Goal: Task Accomplishment & Management: Complete application form

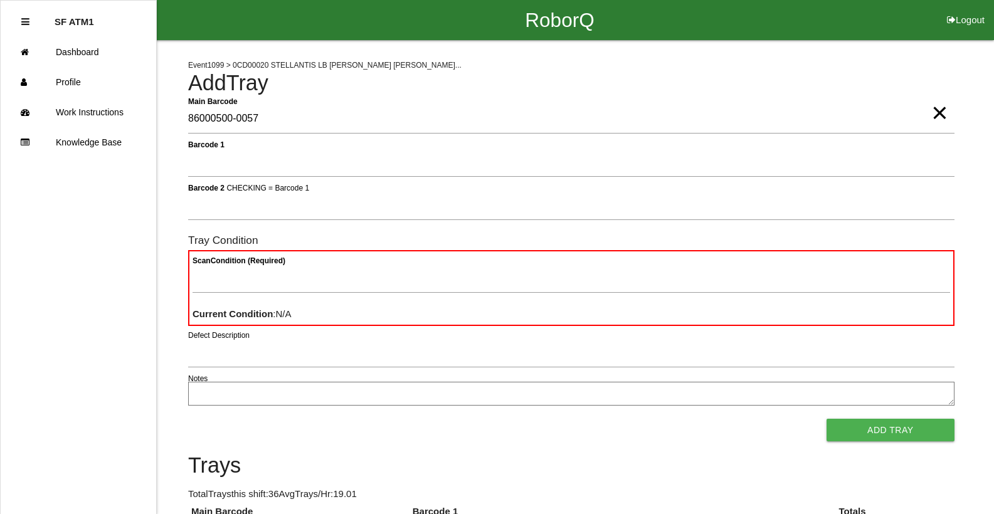
type Barcode "86000500-0057"
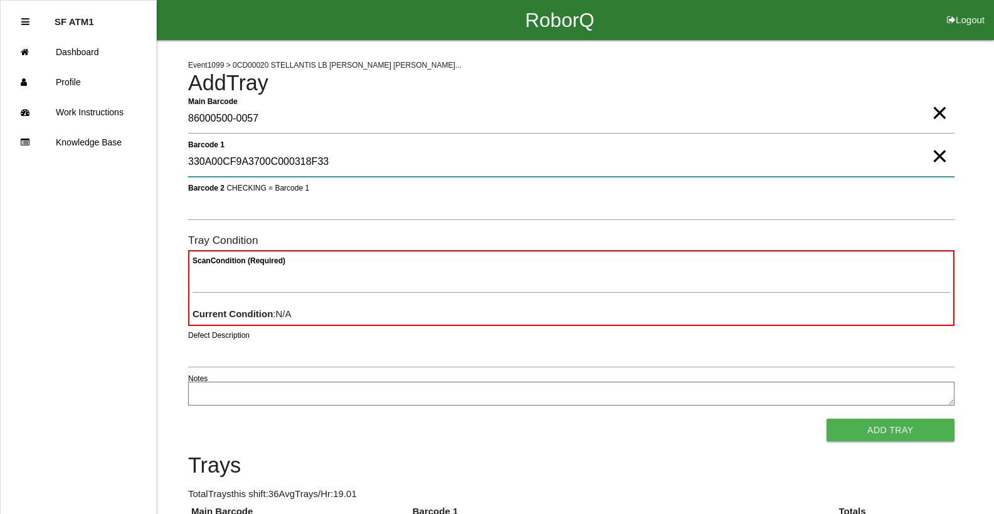
type 1 "330A00CF9A3700C000318F33"
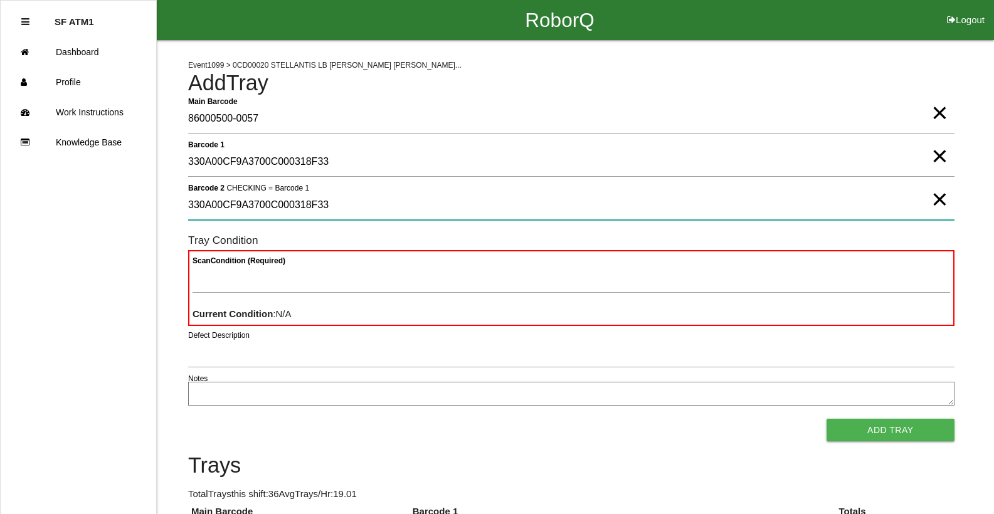
type 2 "330A00CF9A3700C000318F33"
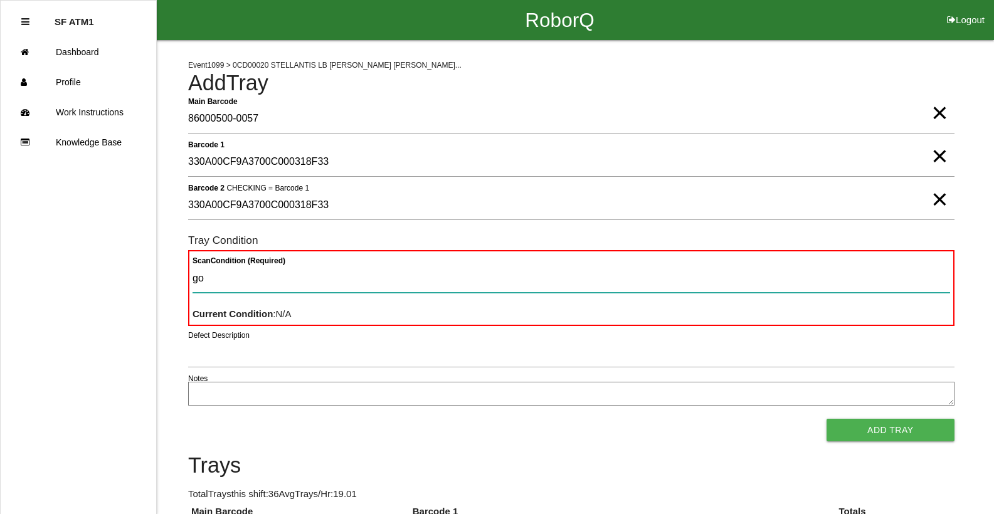
type Condition "goo"
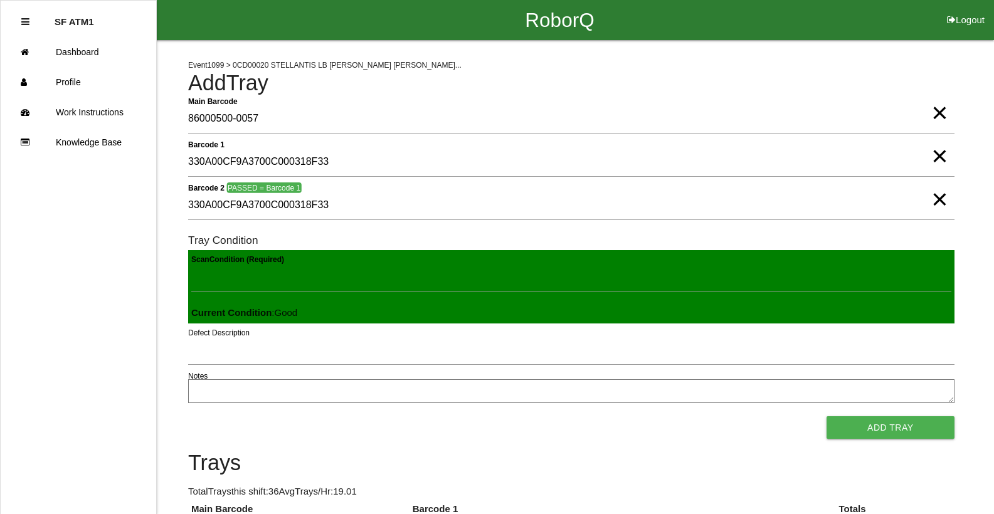
click at [826, 416] on button "Add Tray" at bounding box center [890, 427] width 128 height 23
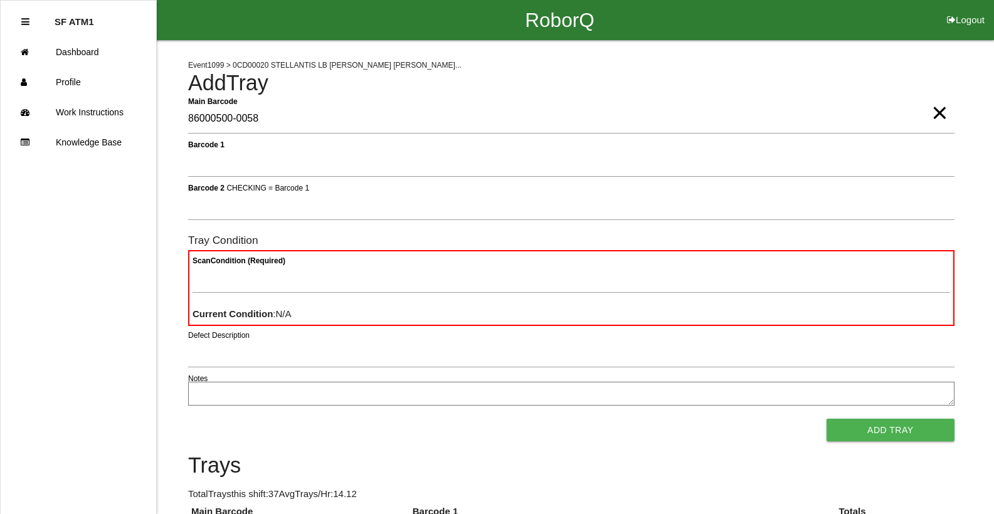
type Barcode "86000500-0058"
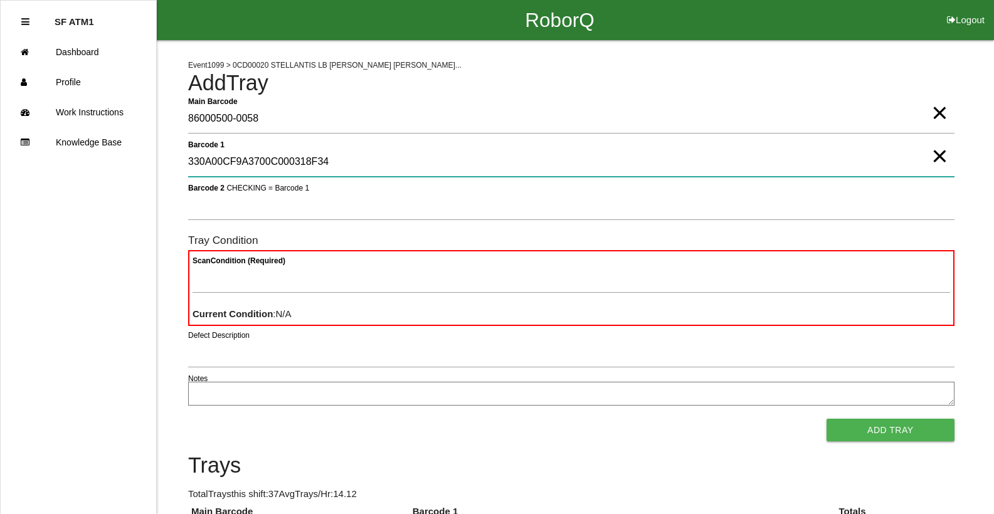
type 1 "330A00CF9A3700C000318F34"
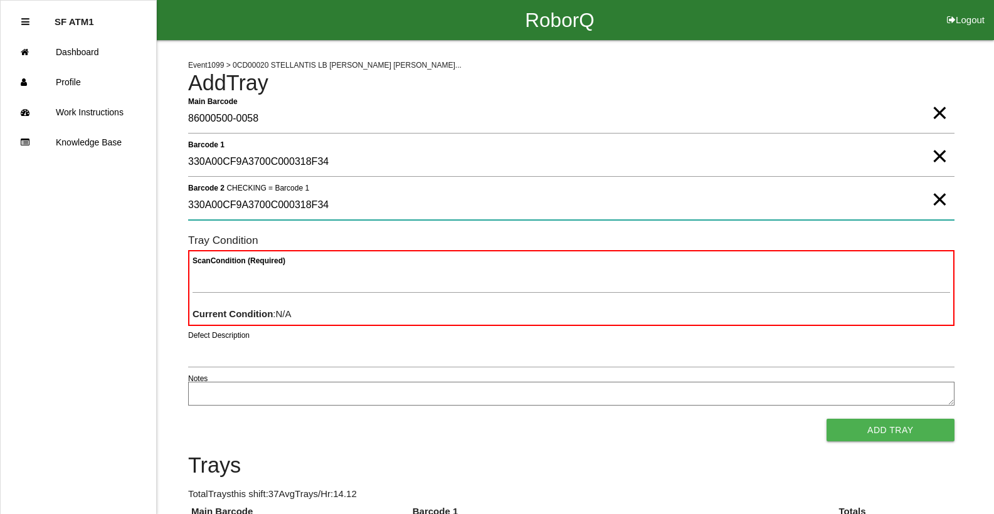
type 2 "330A00CF9A3700C000318F34"
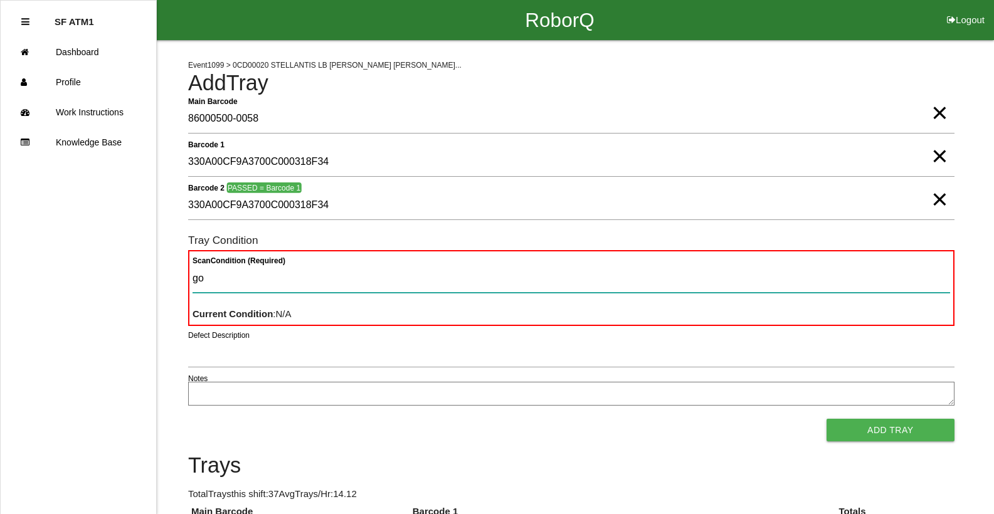
type Condition "goo"
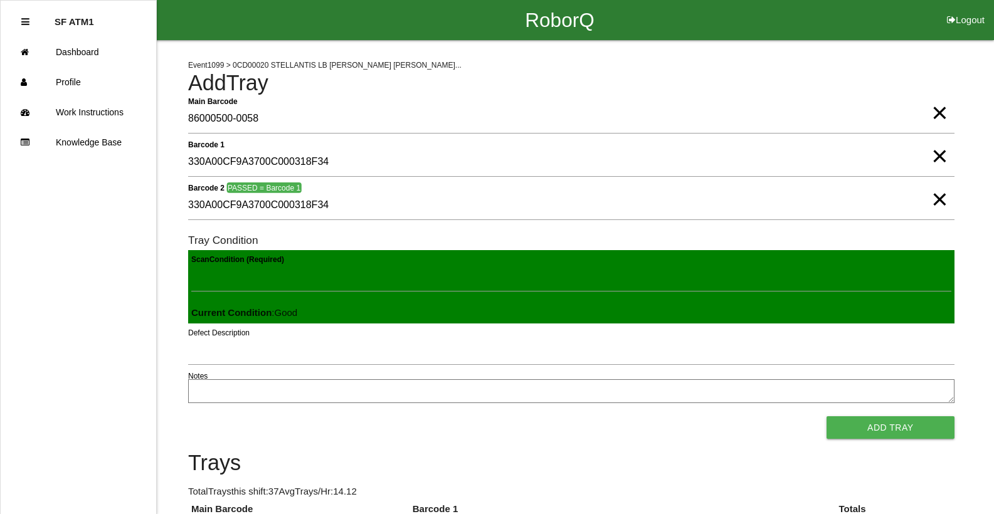
click at [826, 416] on button "Add Tray" at bounding box center [890, 427] width 128 height 23
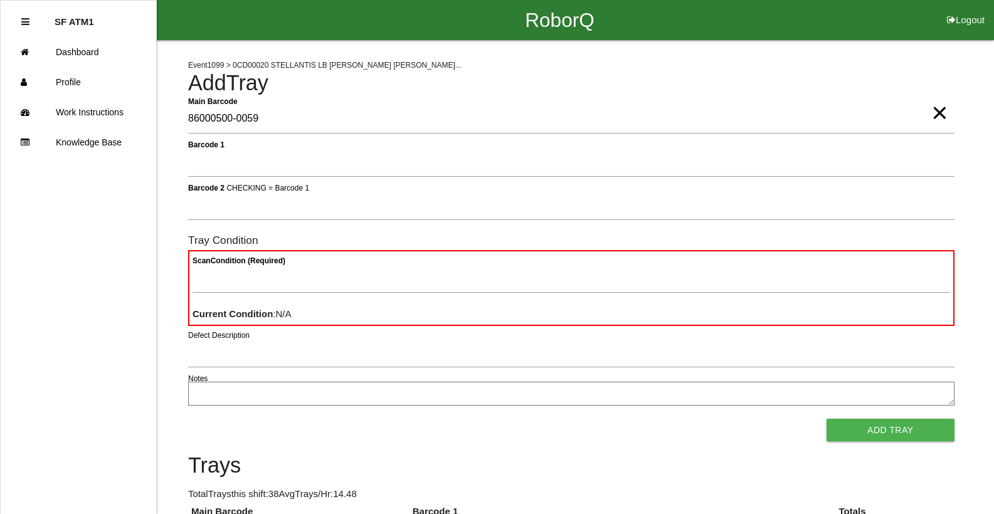
type Barcode "86000500-0059"
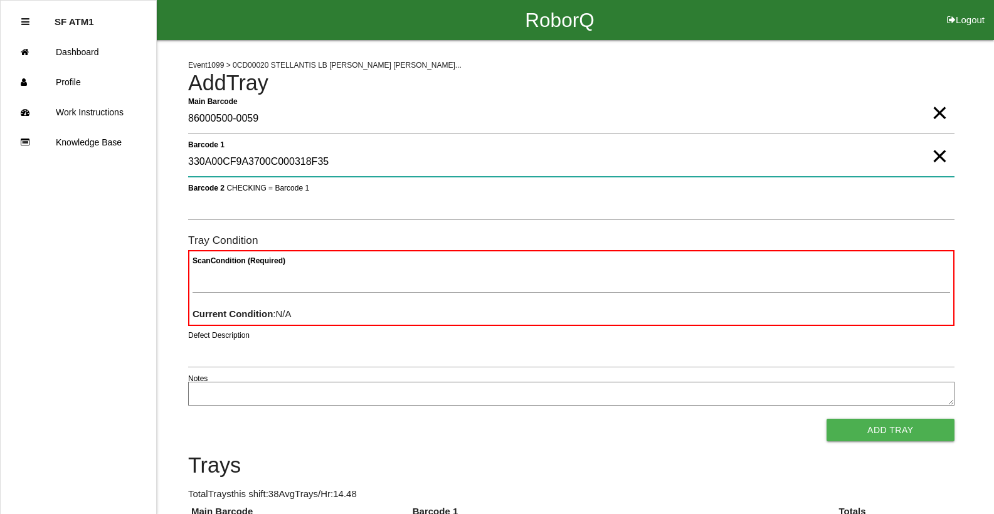
type 1 "330A00CF9A3700C000318F35"
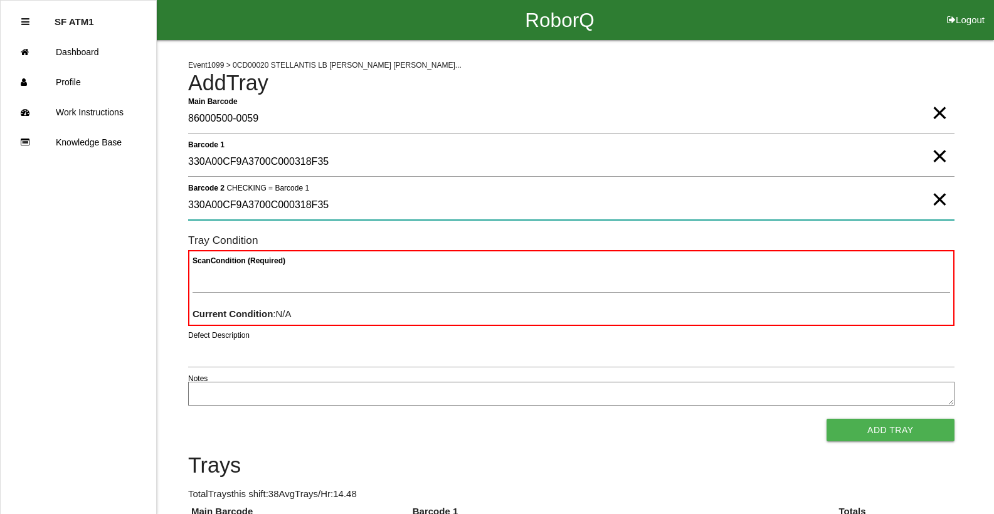
type 2 "330A00CF9A3700C000318F35"
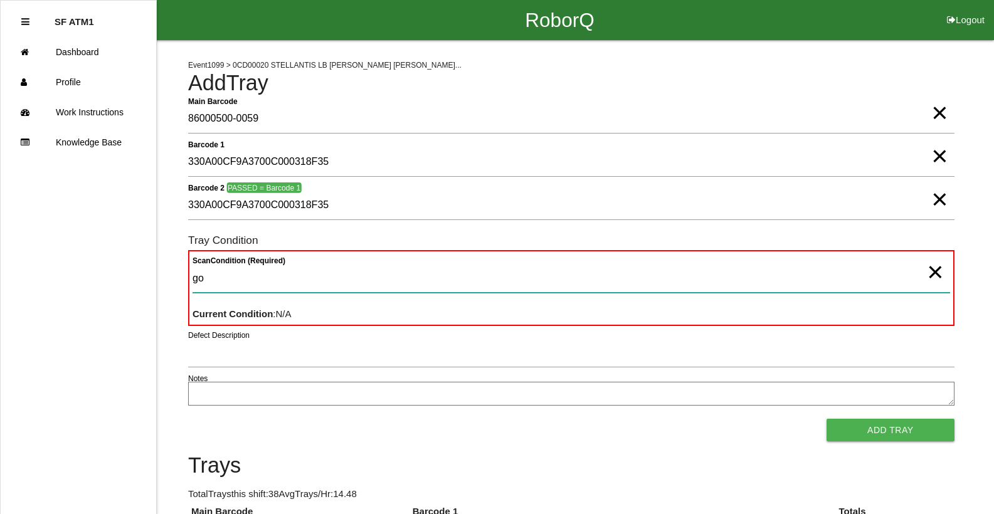
type Condition "goo"
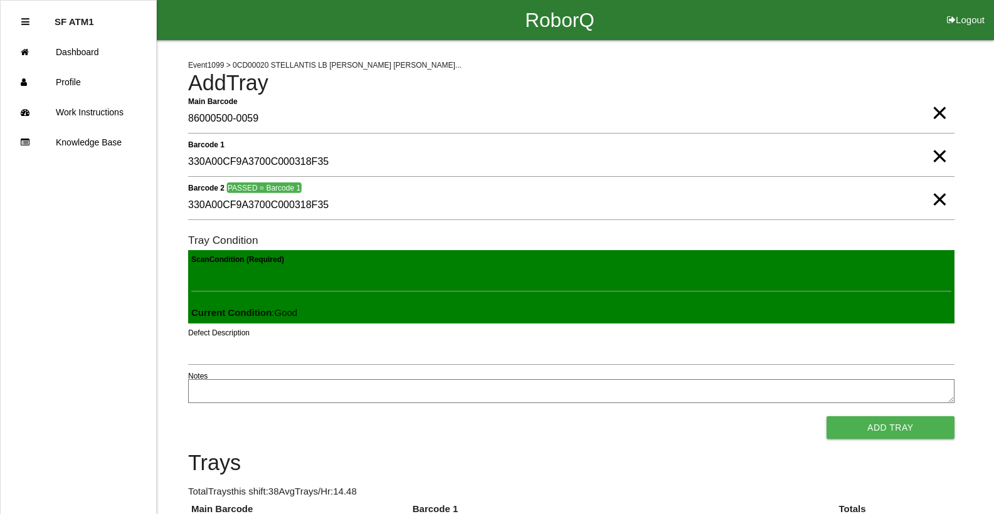
click at [826, 416] on button "Add Tray" at bounding box center [890, 427] width 128 height 23
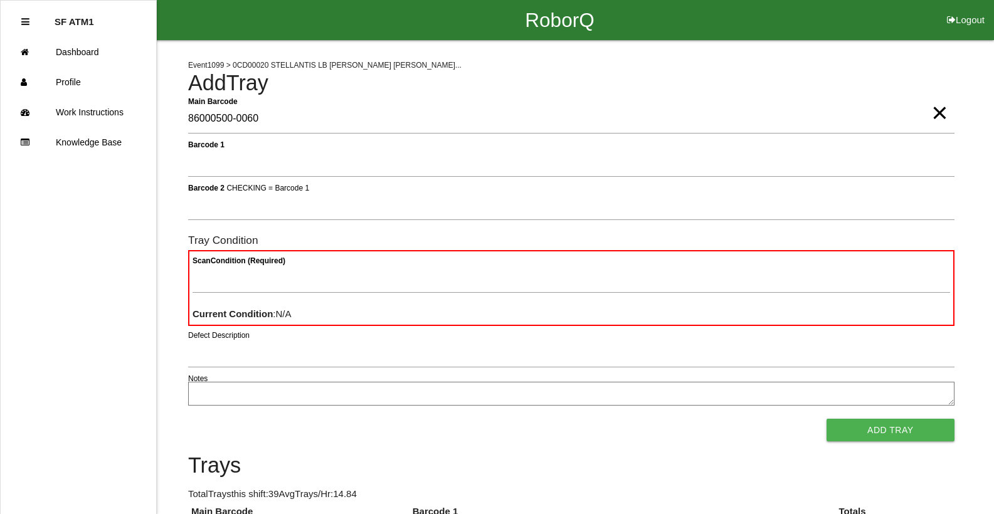
type Barcode "86000500-0060"
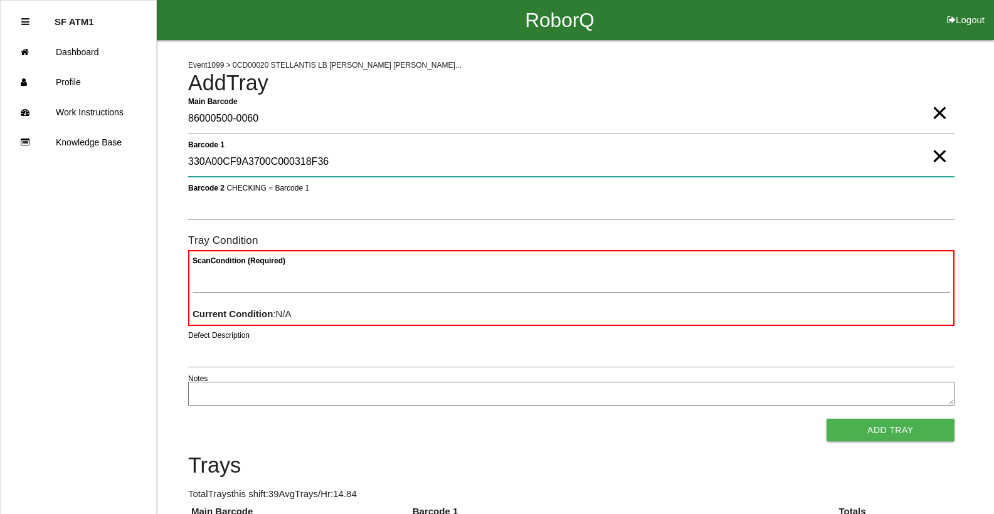
type 1 "330A00CF9A3700C000318F36"
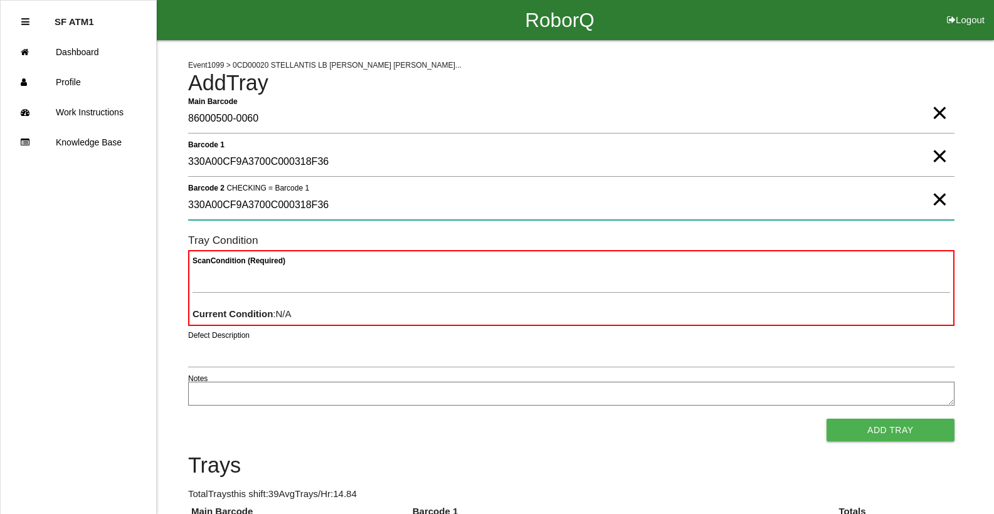
type 2 "330A00CF9A3700C000318F36"
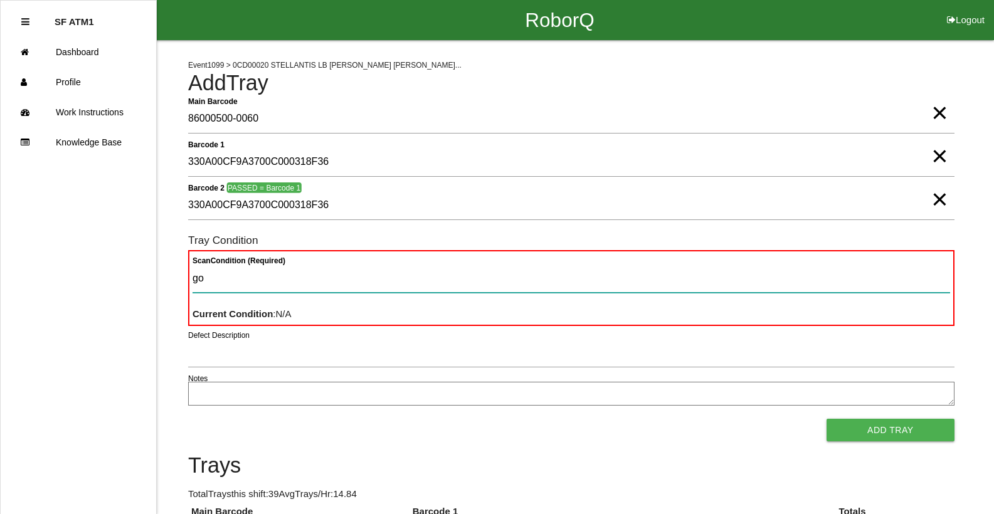
type Condition "goo"
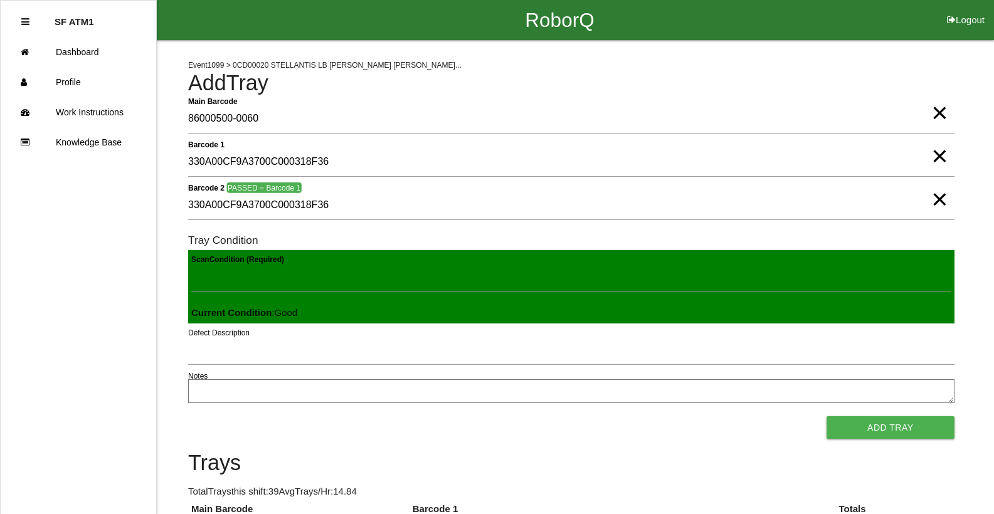
click at [826, 416] on button "Add Tray" at bounding box center [890, 427] width 128 height 23
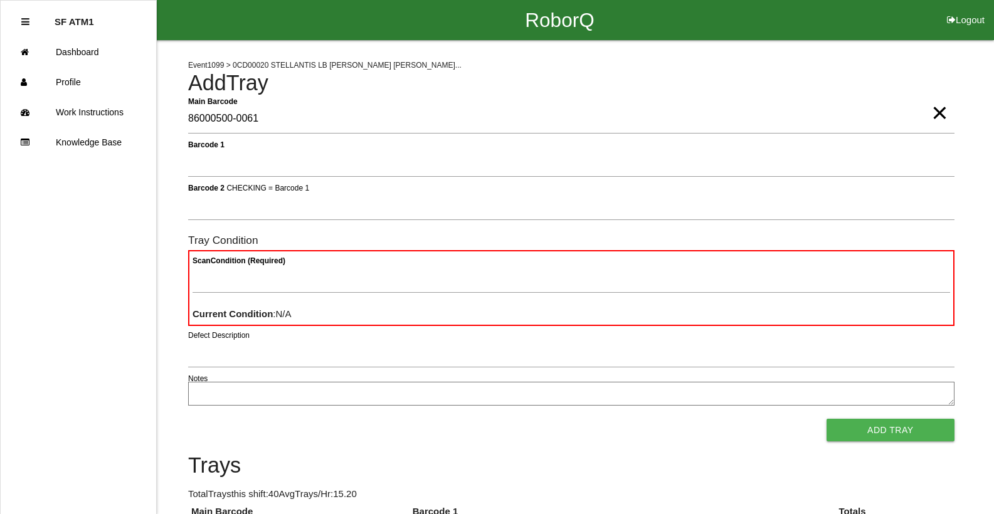
type Barcode "86000500-0061"
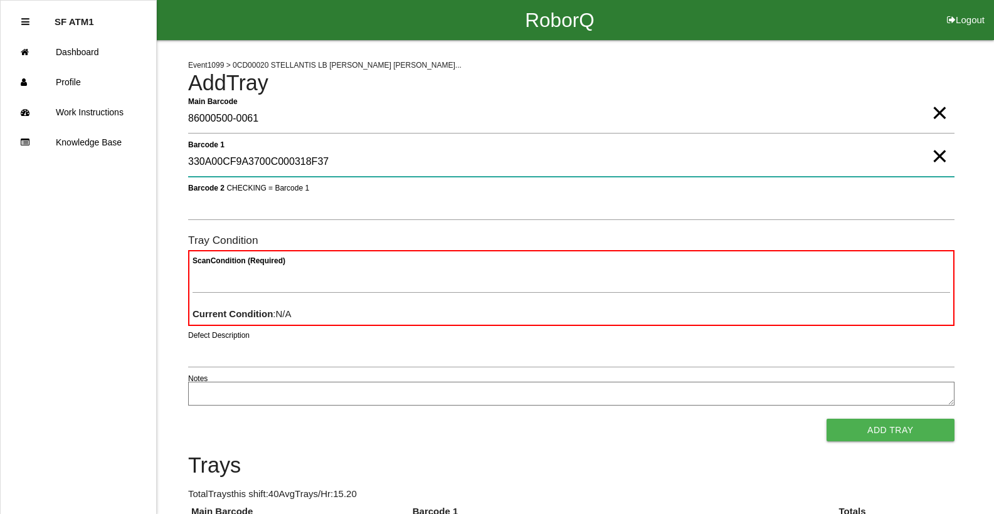
type 1 "330A00CF9A3700C000318F37"
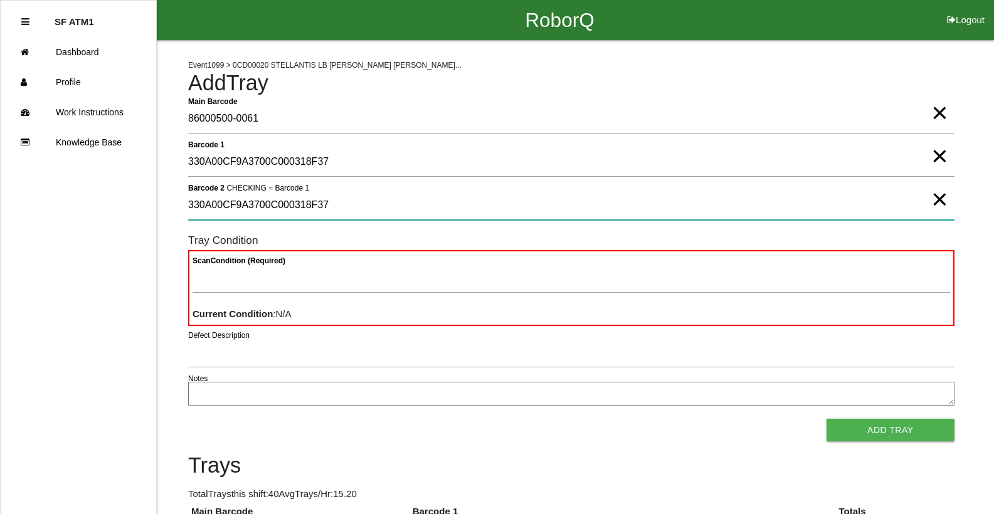
type 2 "330A00CF9A3700C000318F37"
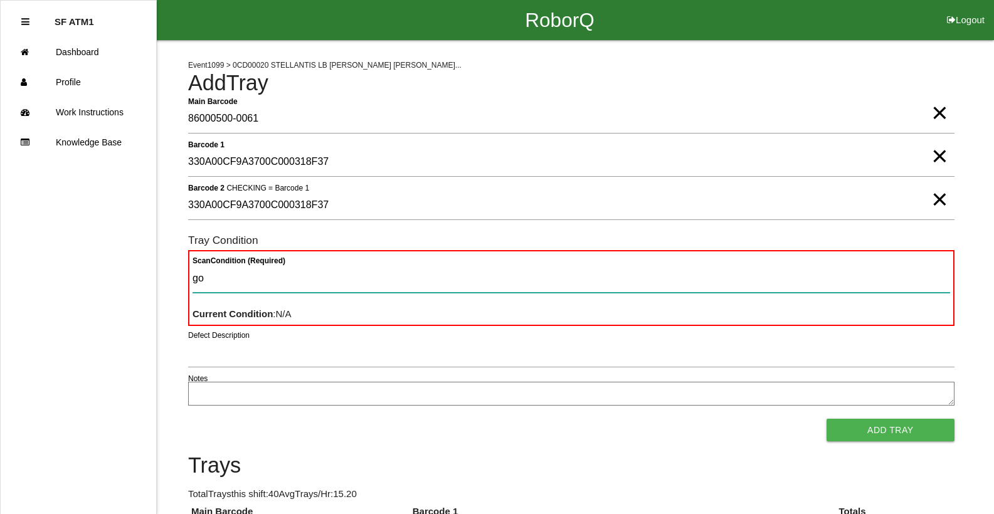
type Condition "goo"
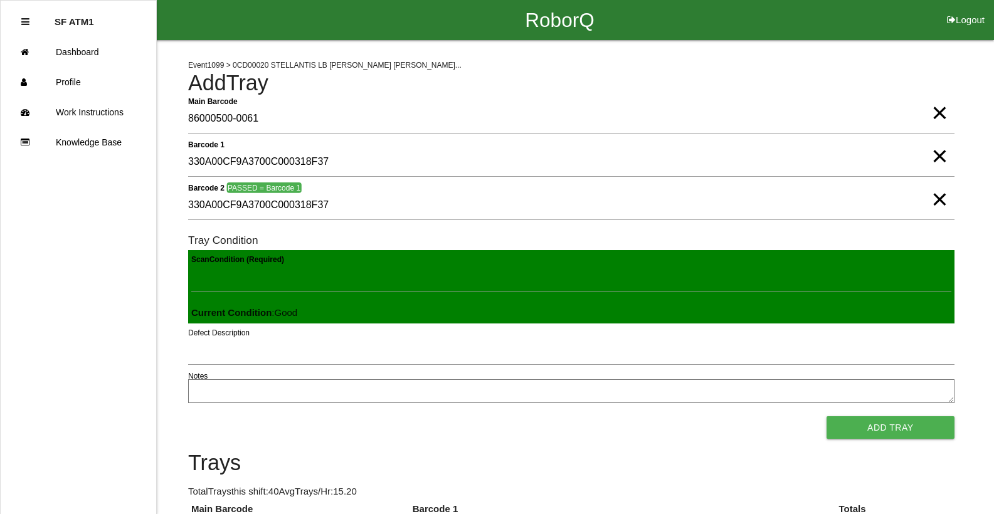
click at [826, 416] on button "Add Tray" at bounding box center [890, 427] width 128 height 23
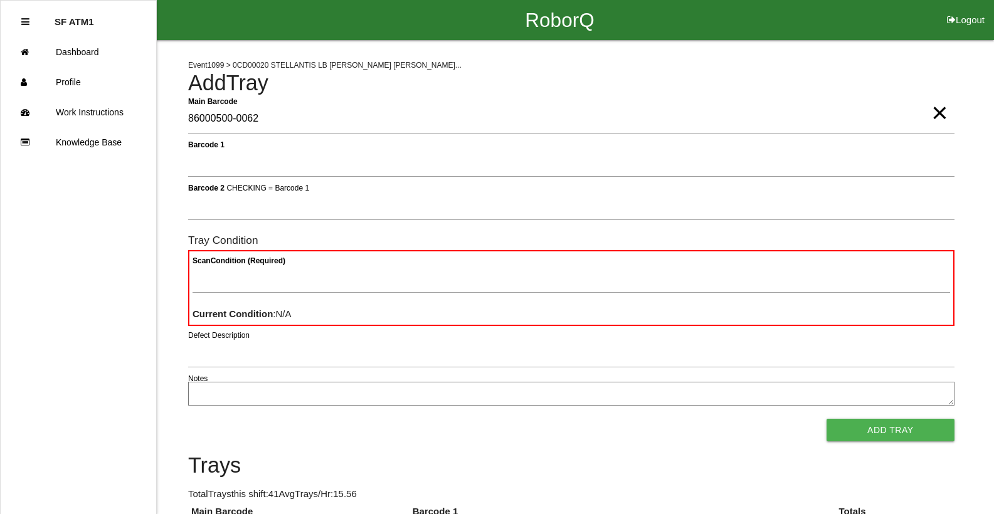
type Barcode "86000500-0062"
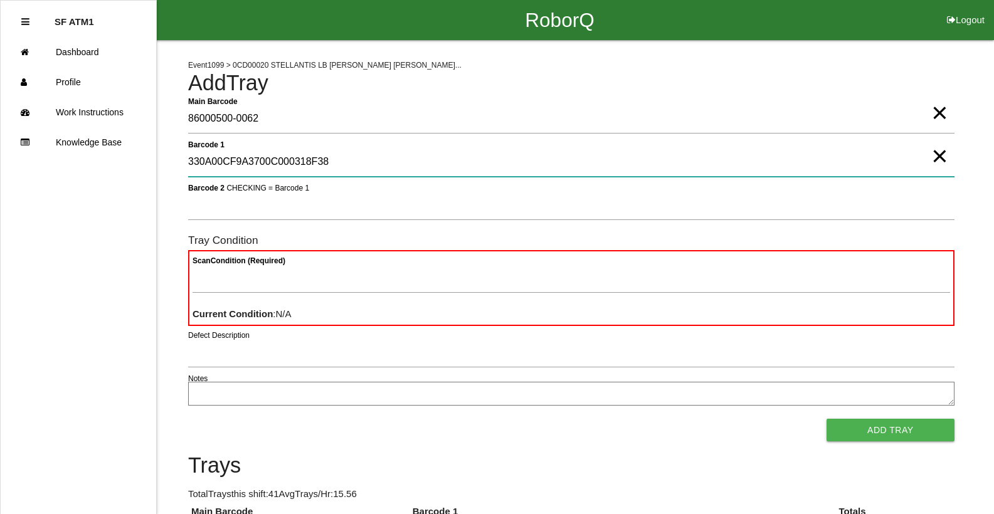
type 1 "330A00CF9A3700C000318F38"
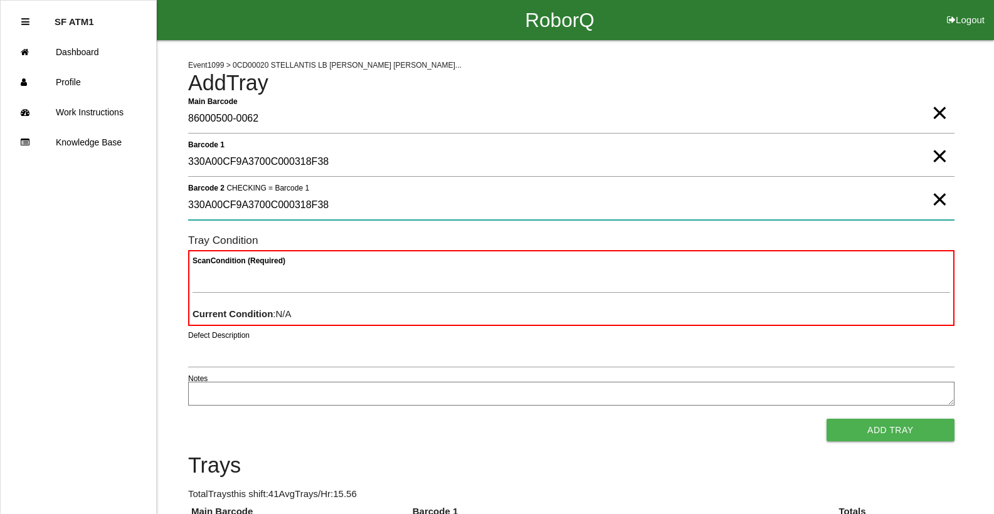
type 2 "330A00CF9A3700C000318F38"
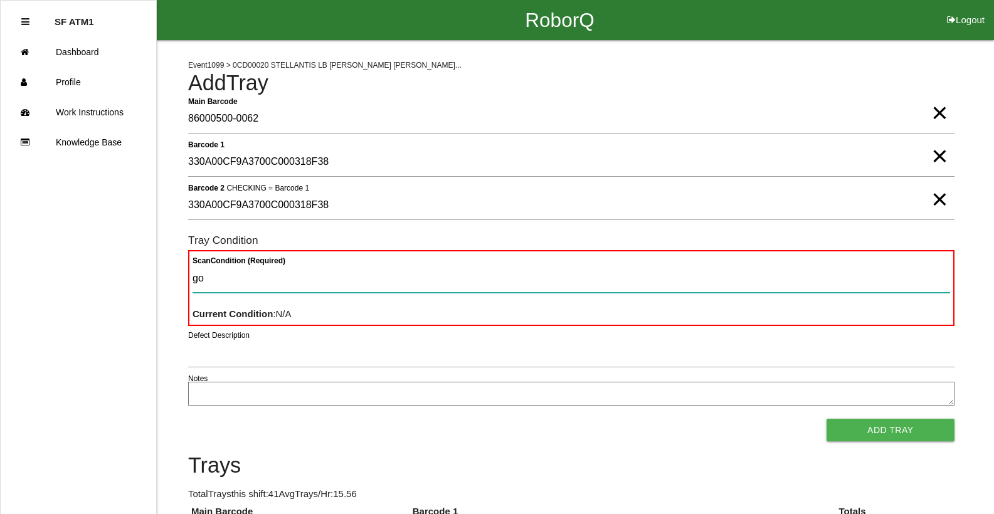
type Condition "goo"
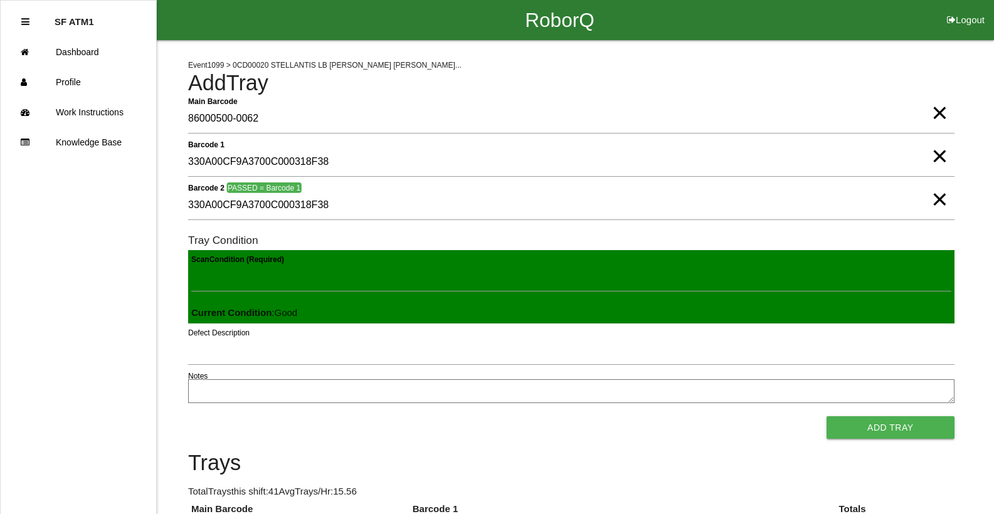
click at [826, 416] on button "Add Tray" at bounding box center [890, 427] width 128 height 23
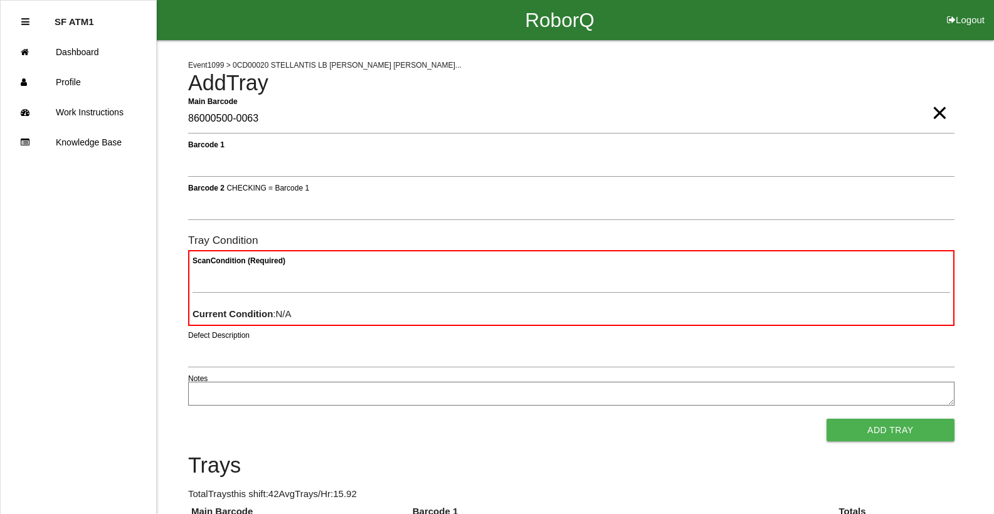
type Barcode "86000500-0063"
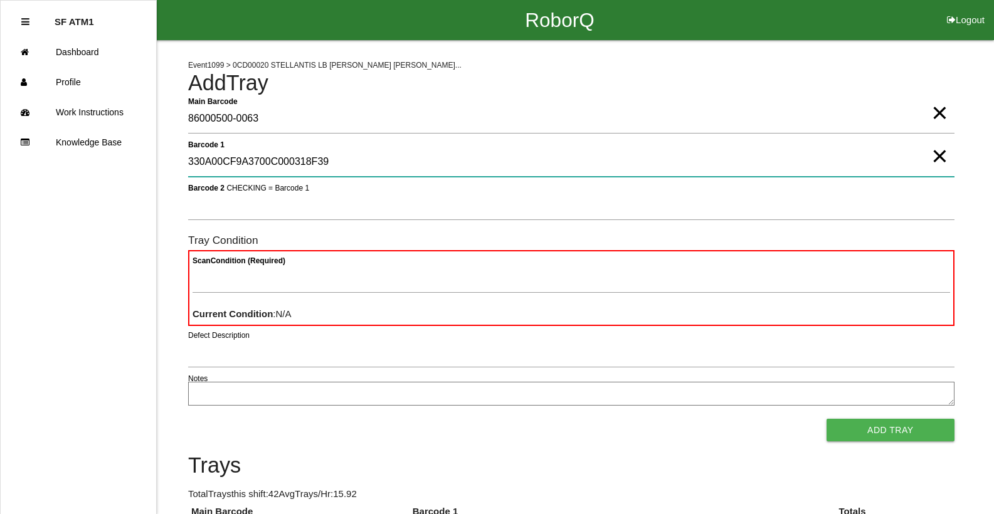
type 1 "330A00CF9A3700C000318F39"
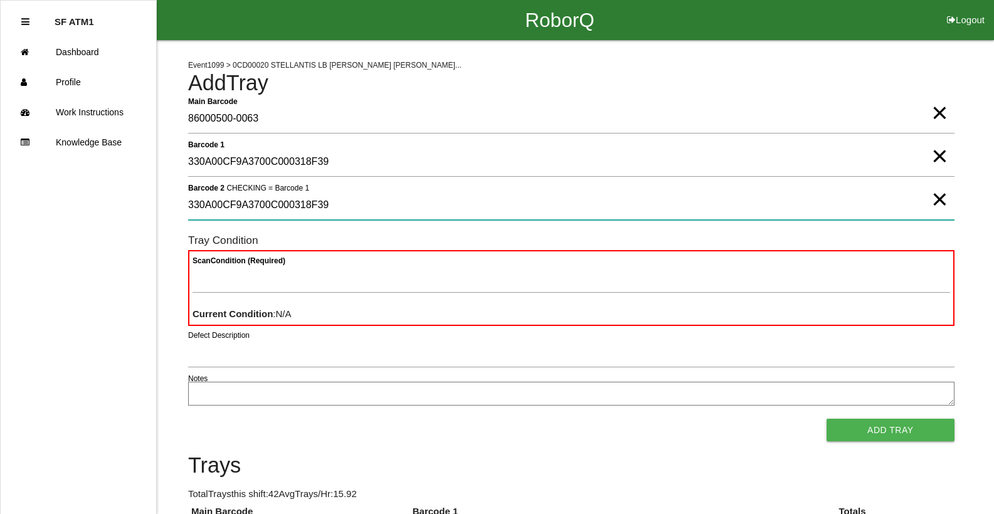
type 2 "330A00CF9A3700C000318F39"
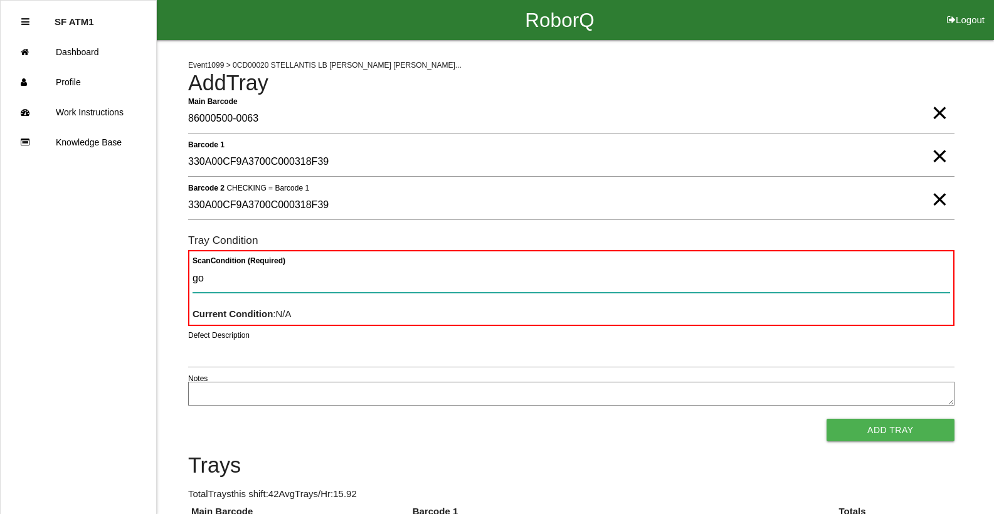
type Condition "goo"
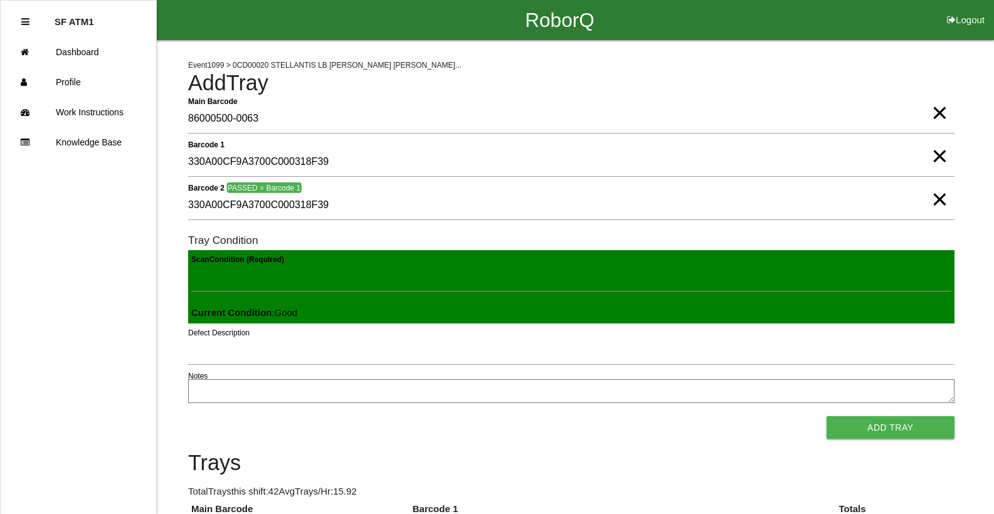
click at [826, 416] on button "Add Tray" at bounding box center [890, 427] width 128 height 23
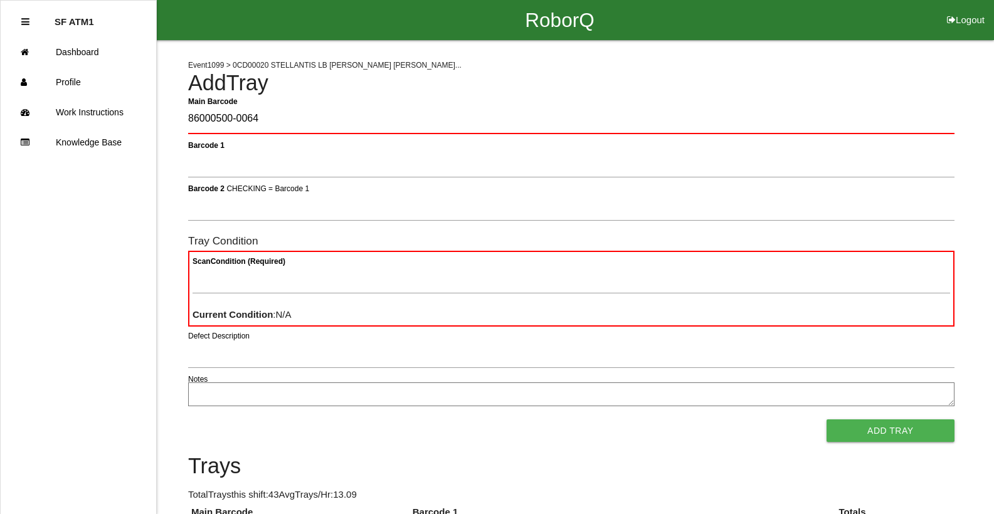
type Barcode "86000500-0064"
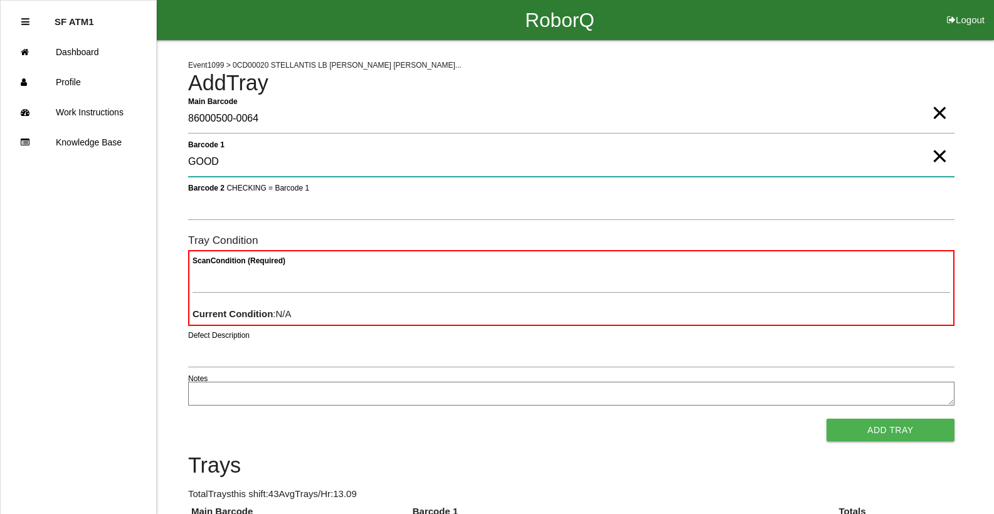
click at [232, 164] on 1 "GOOD" at bounding box center [571, 162] width 766 height 29
type 1 "G"
type 1 "330A00CF9A3700C000318F3A"
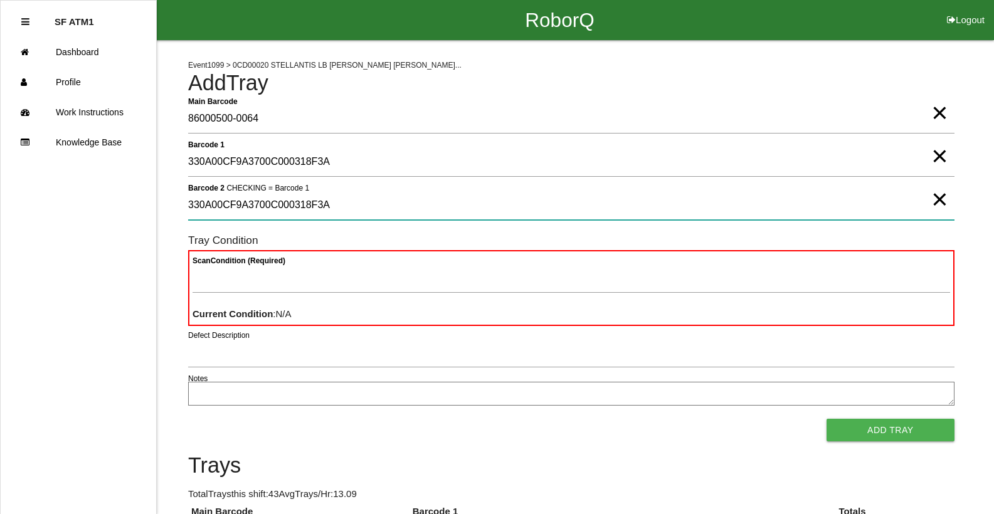
type 2 "330A00CF9A3700C000318F3A"
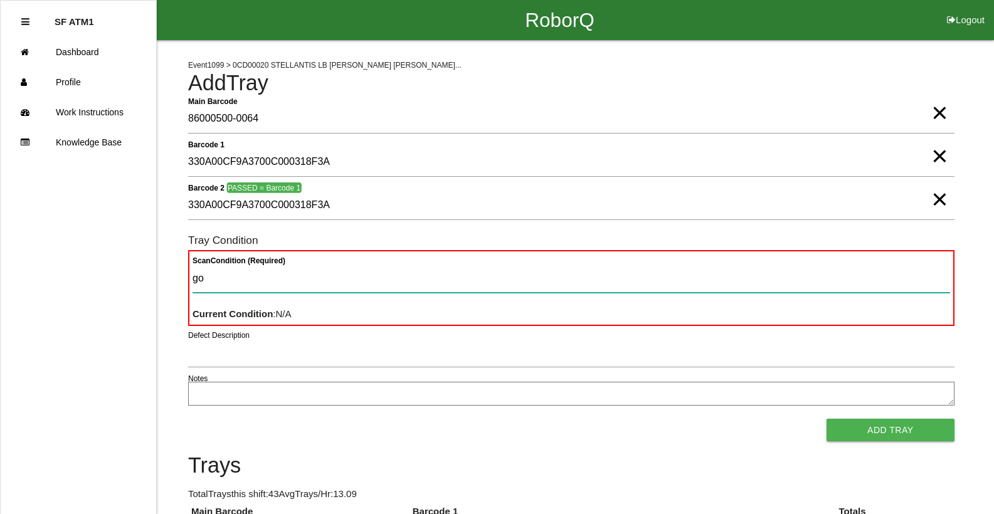
type Condition "goo"
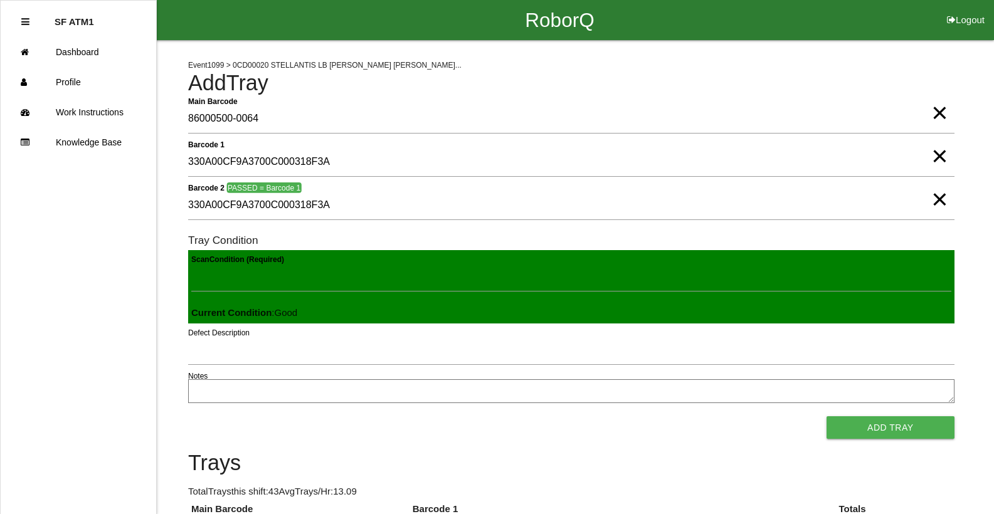
click at [826, 416] on button "Add Tray" at bounding box center [890, 427] width 128 height 23
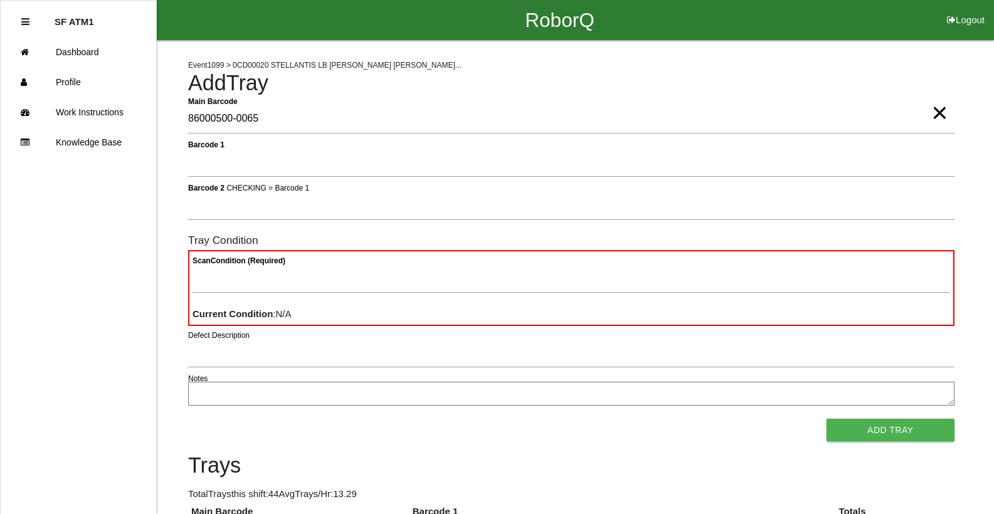
type Barcode "86000500-0065"
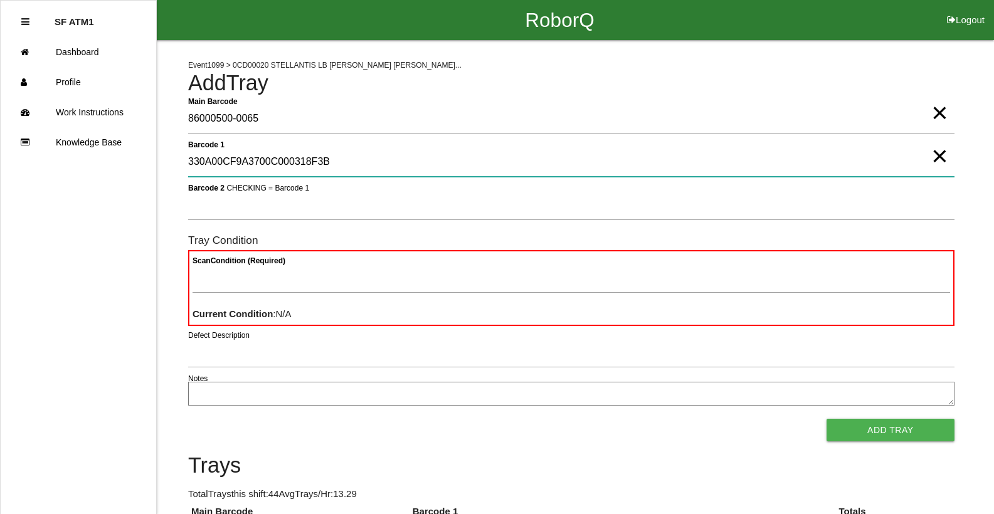
type 1 "330A00CF9A3700C000318F3B"
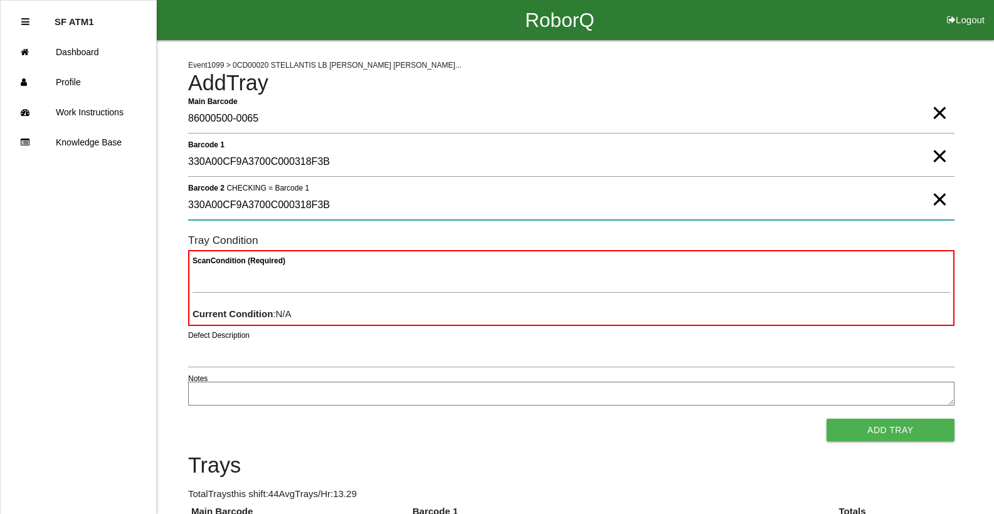
type 2 "330A00CF9A3700C000318F3B"
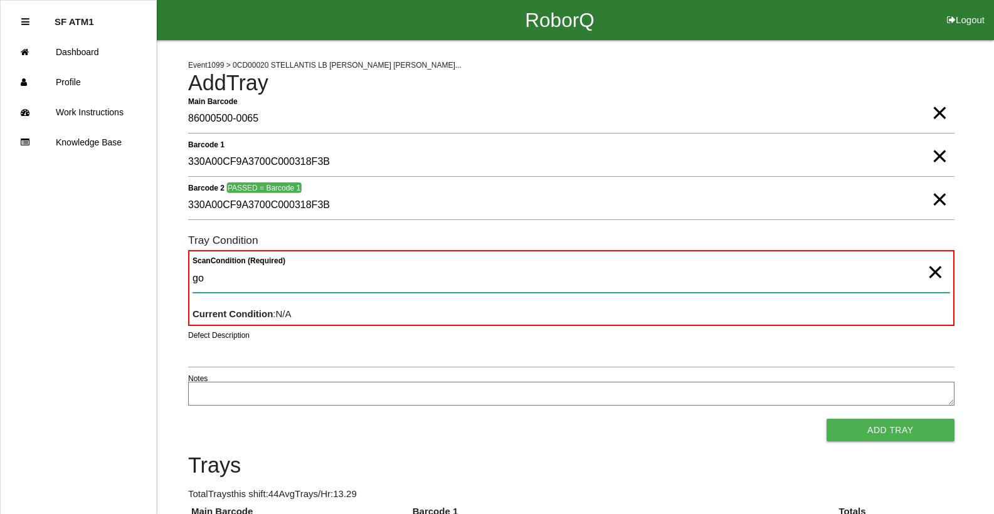
type Condition "goo"
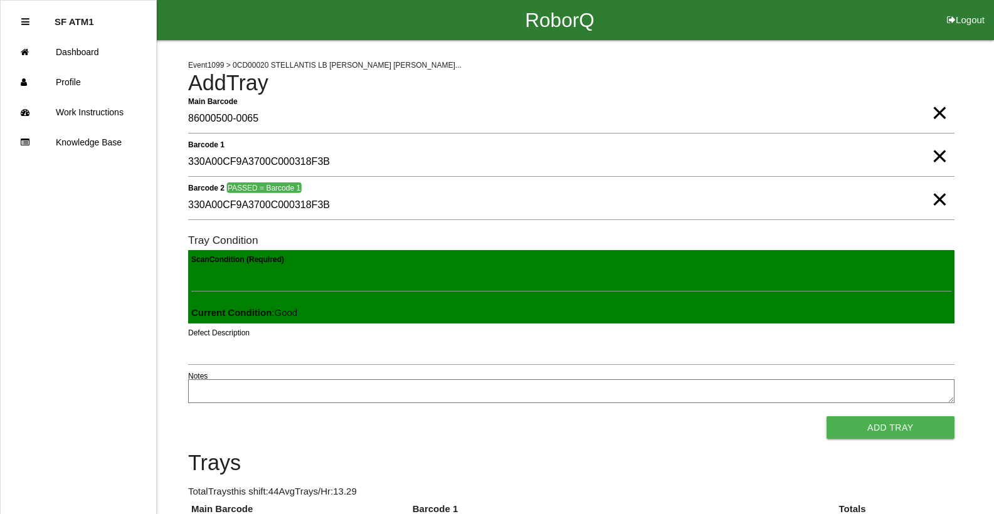
click at [826, 416] on button "Add Tray" at bounding box center [890, 427] width 128 height 23
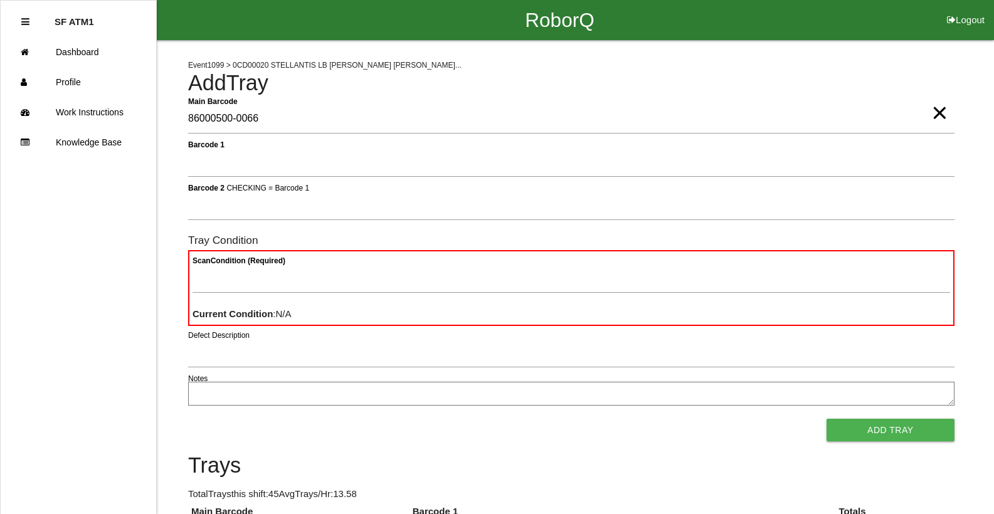
type Barcode "86000500-0066"
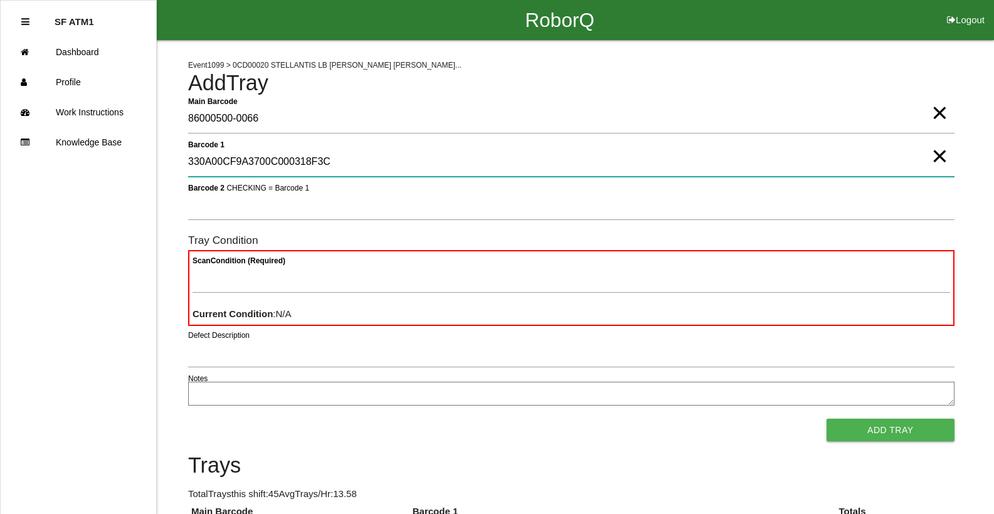
type 1 "330A00CF9A3700C000318F3C"
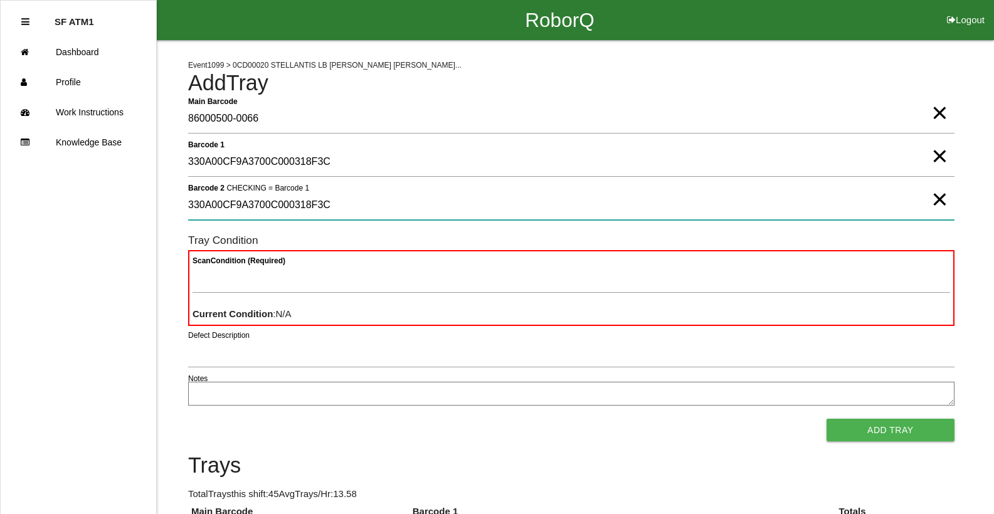
type 2 "330A00CF9A3700C000318F3C"
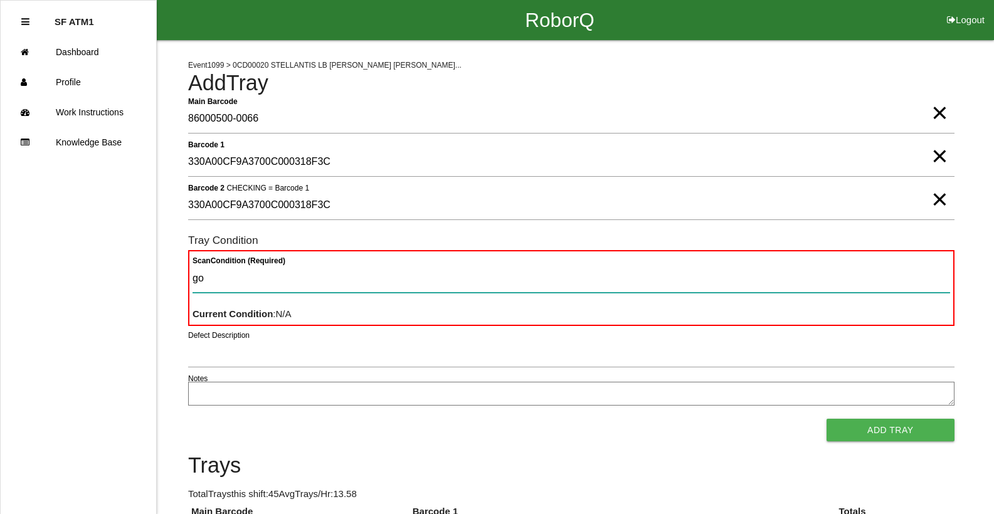
type Condition "goo"
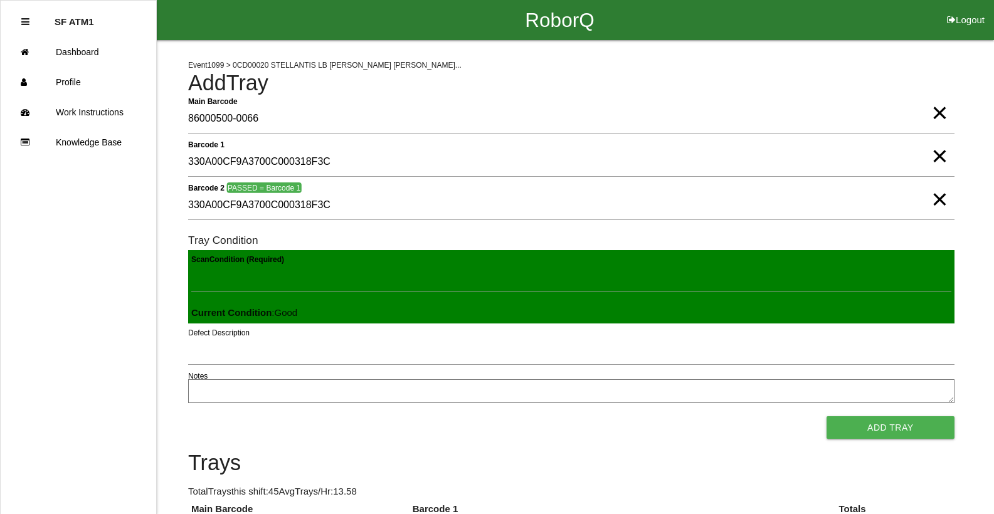
click at [826, 416] on button "Add Tray" at bounding box center [890, 427] width 128 height 23
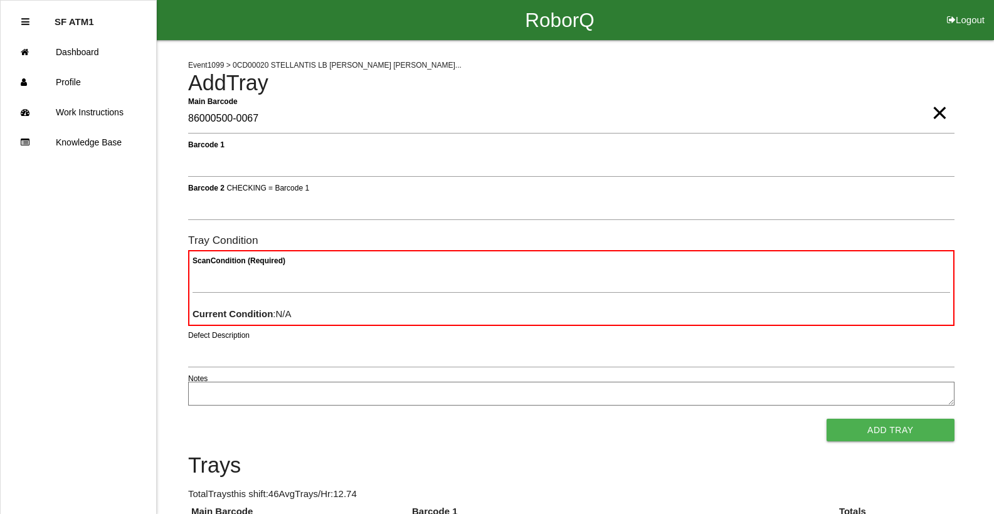
type Barcode "86000500-0067"
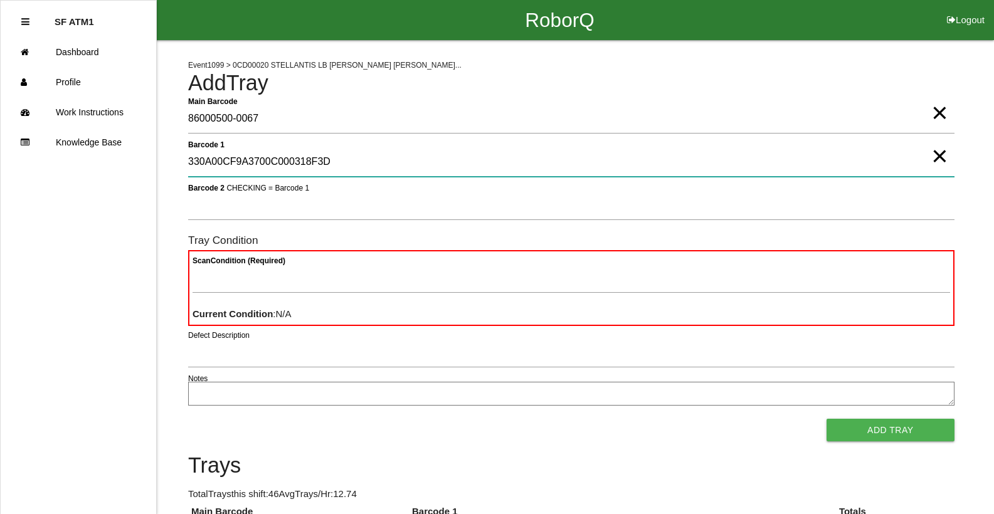
type 1 "330A00CF9A3700C000318F3D"
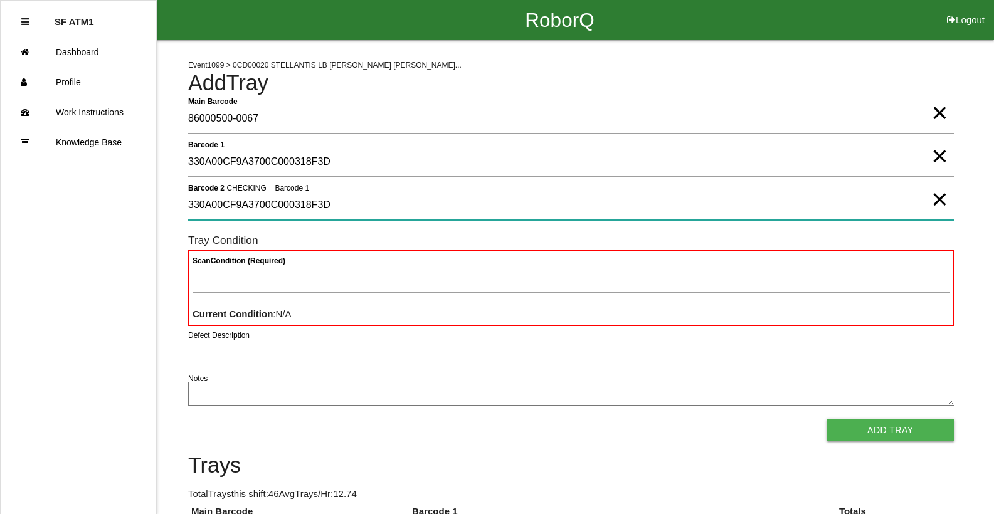
type 2 "330A00CF9A3700C000318F3D"
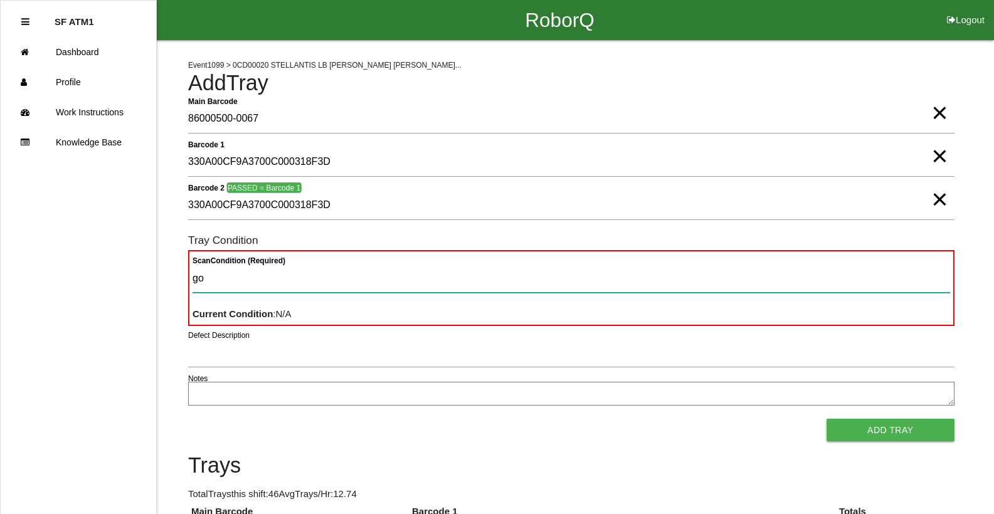
type Condition "goo"
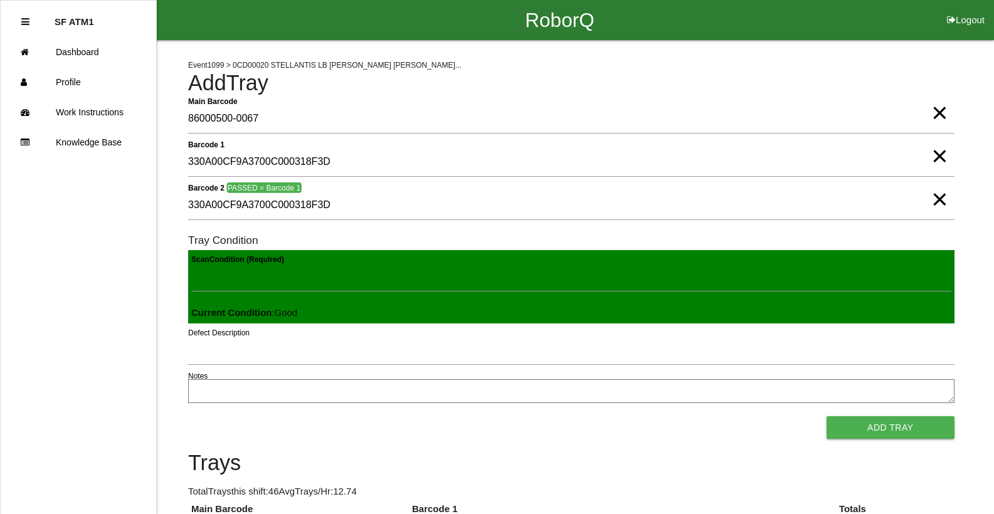
click at [826, 416] on button "Add Tray" at bounding box center [890, 427] width 128 height 23
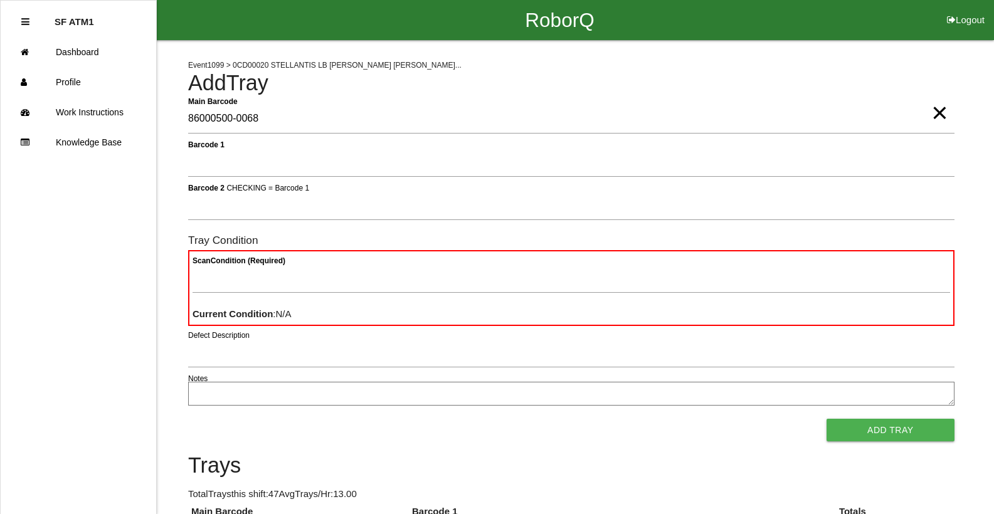
type Barcode "86000500-0068"
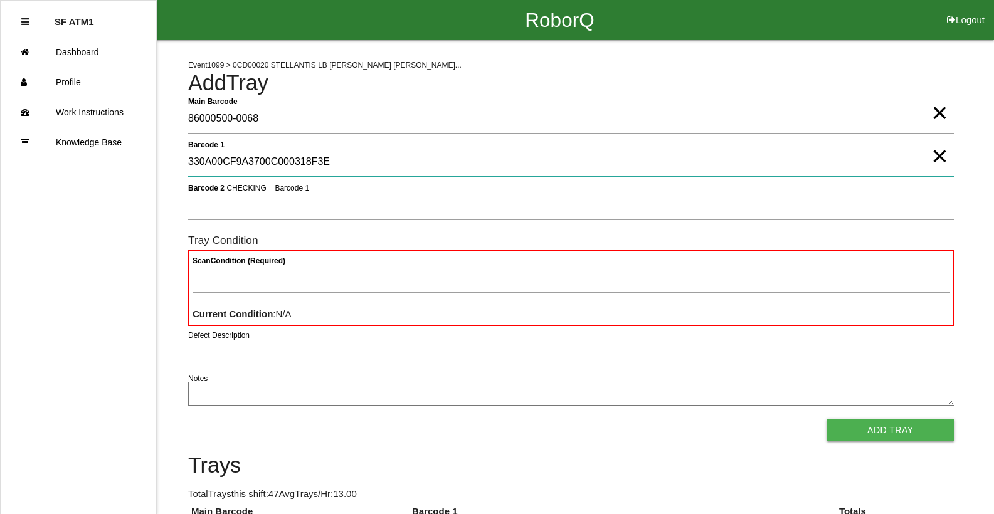
type 1 "330A00CF9A3700C000318F3E"
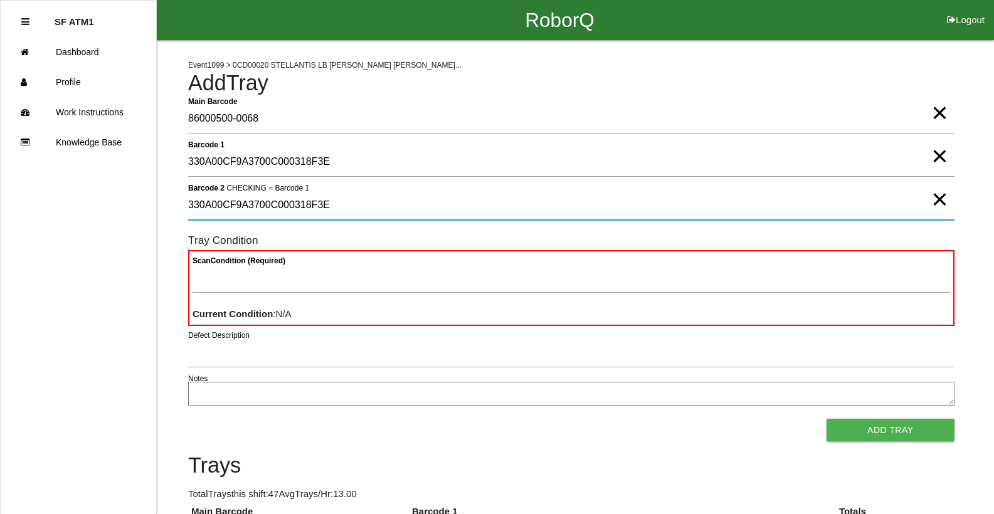
type 2 "330A00CF9A3700C000318F3E"
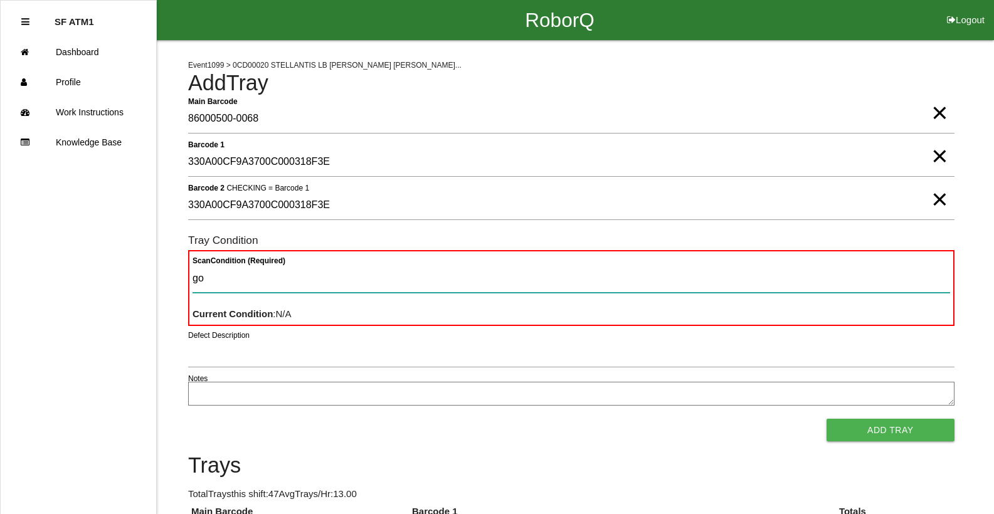
type Condition "goo"
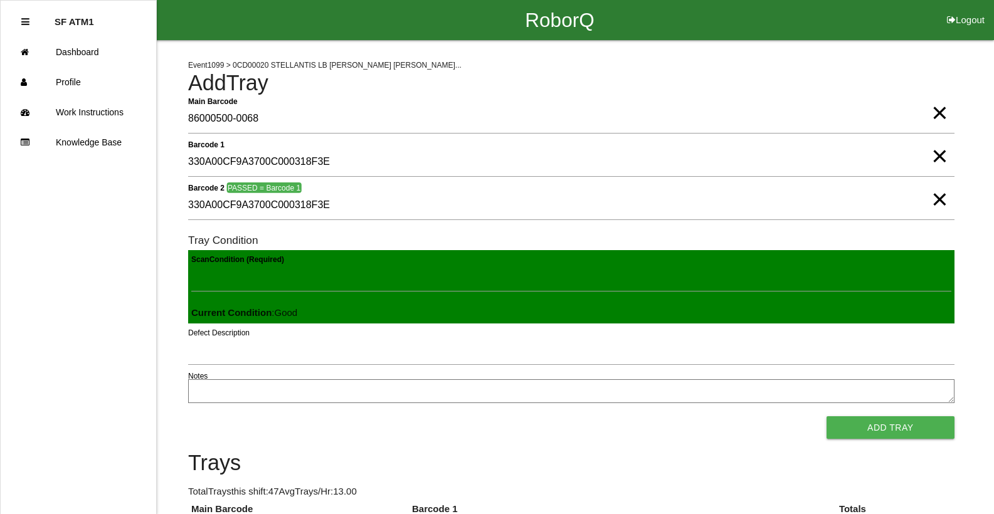
click at [826, 416] on button "Add Tray" at bounding box center [890, 427] width 128 height 23
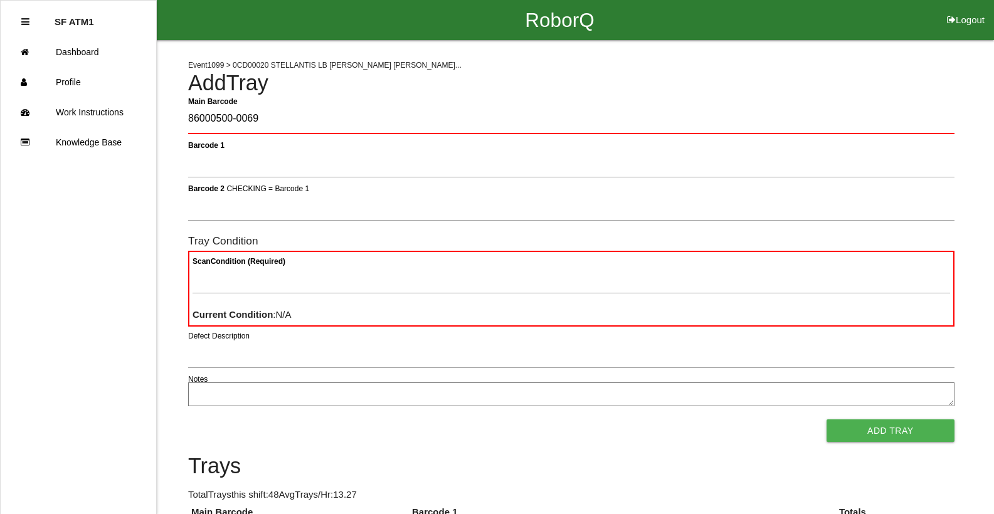
type Barcode "86000500-0069"
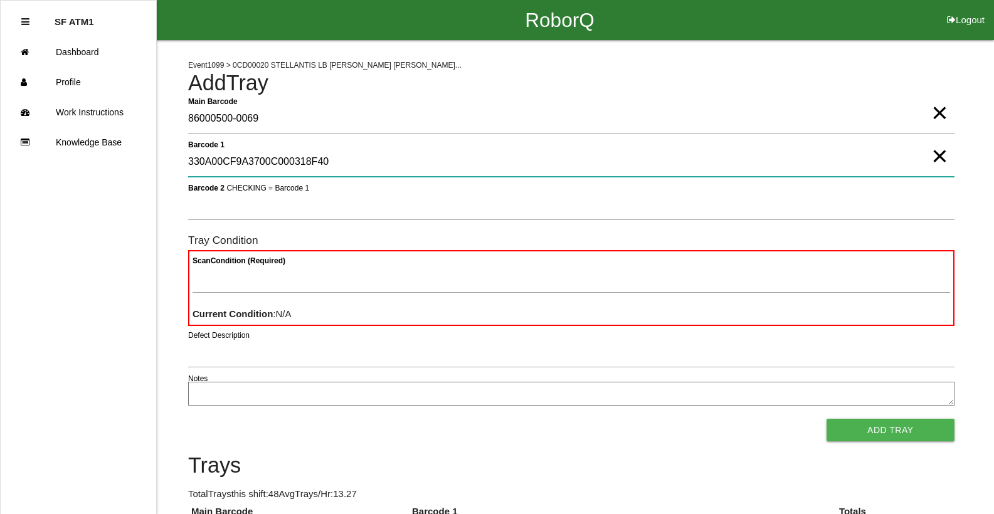
type 1 "330A00CF9A3700C000318F40"
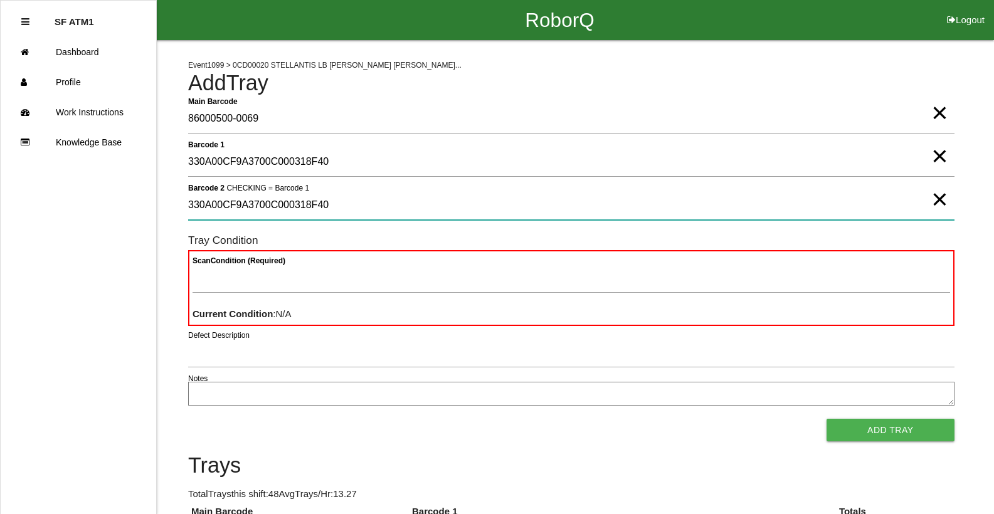
type 2 "330A00CF9A3700C000318F40"
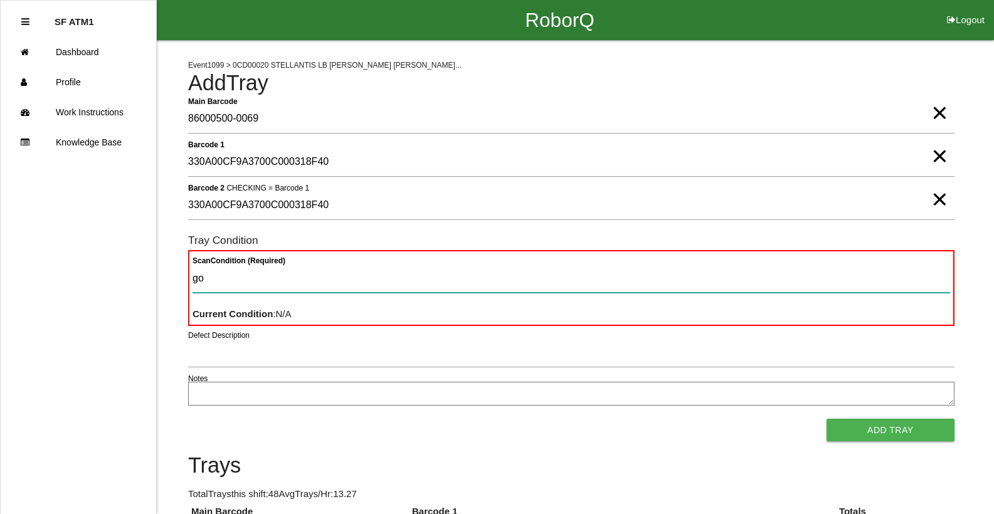
type Condition "goo"
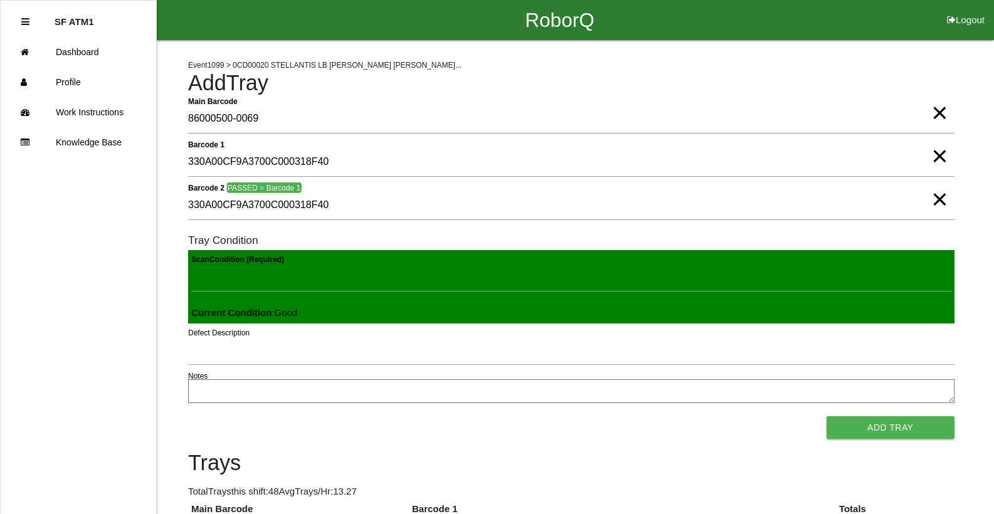
click at [826, 416] on button "Add Tray" at bounding box center [890, 427] width 128 height 23
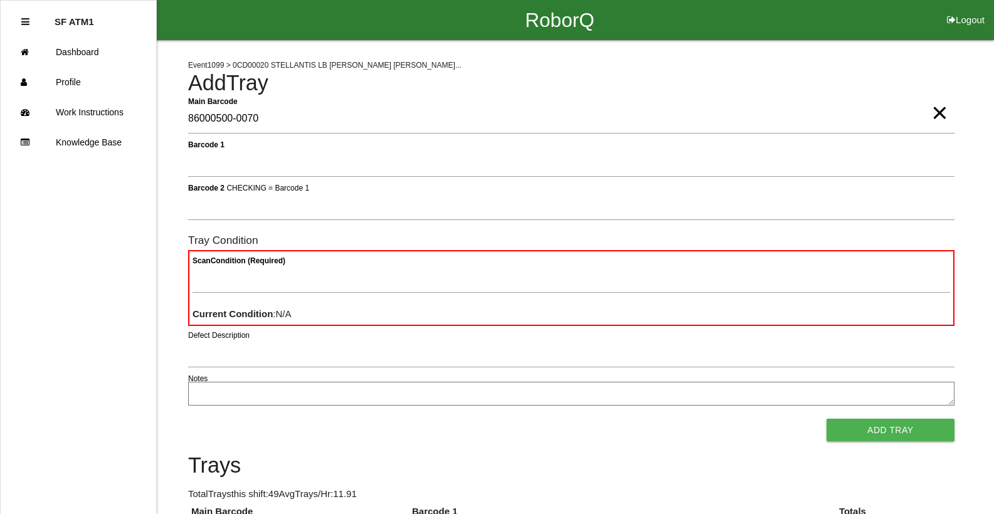
type Barcode "86000500-0070"
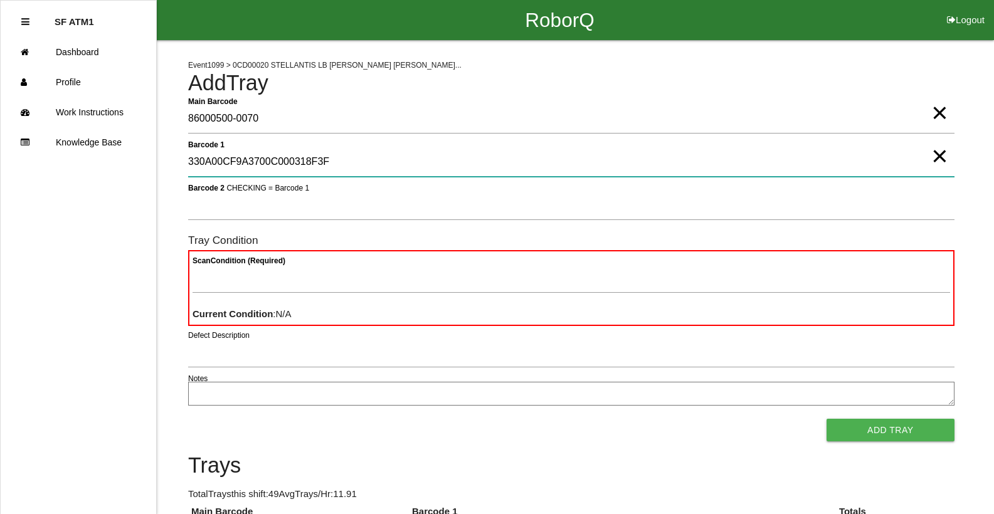
type 1 "330A00CF9A3700C000318F3F"
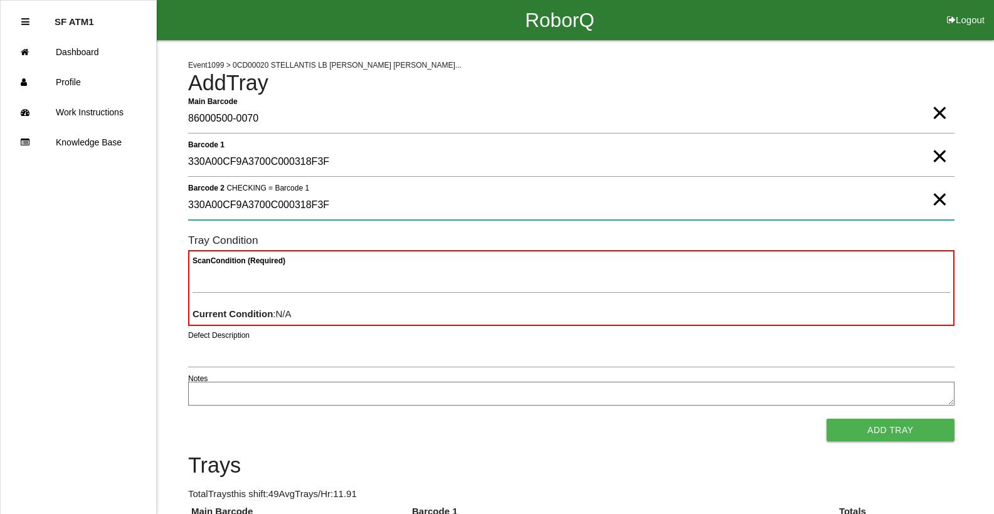
type 2 "330A00CF9A3700C000318F3F"
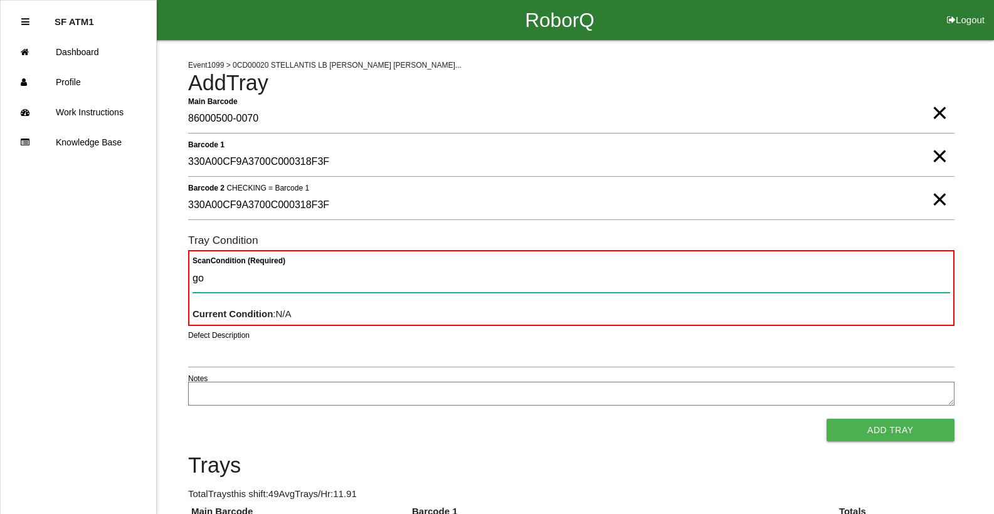
type Condition "goo"
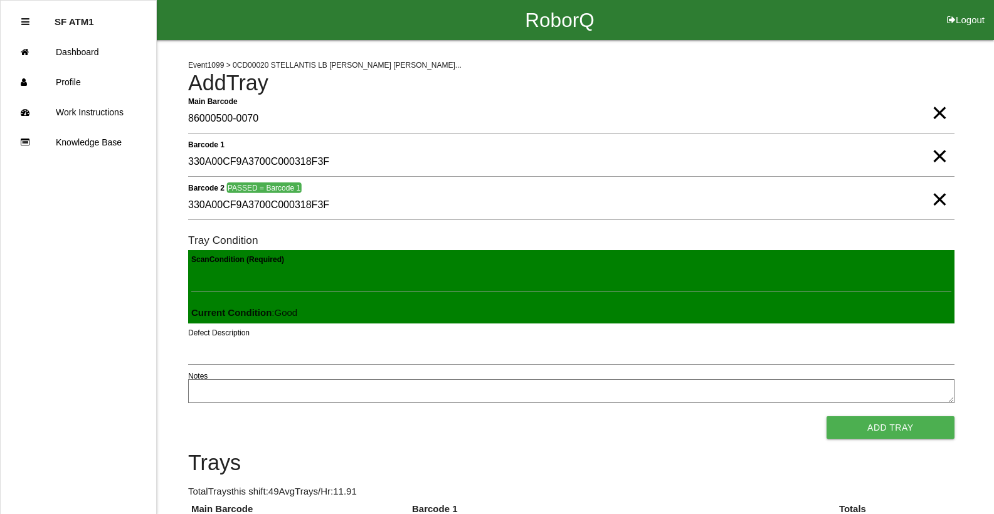
click at [826, 416] on button "Add Tray" at bounding box center [890, 427] width 128 height 23
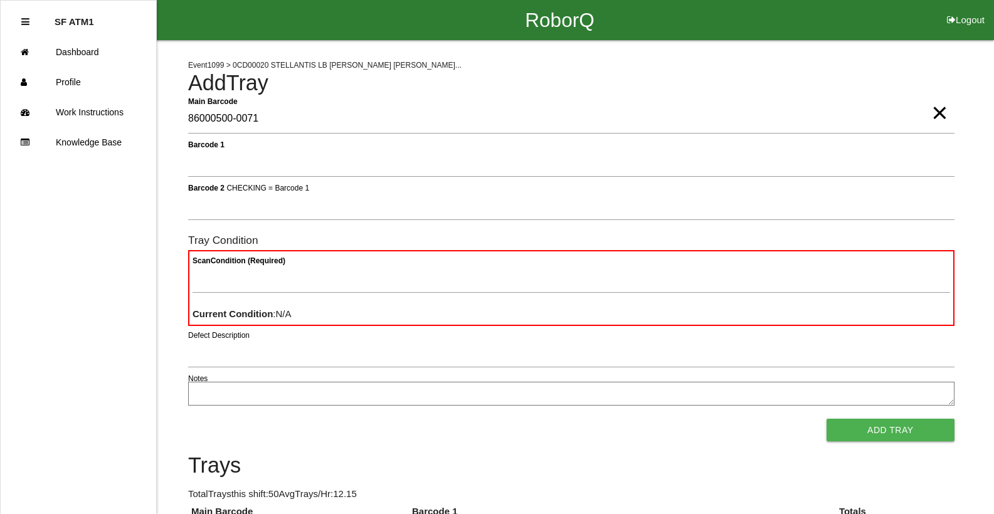
type Barcode "86000500-0071"
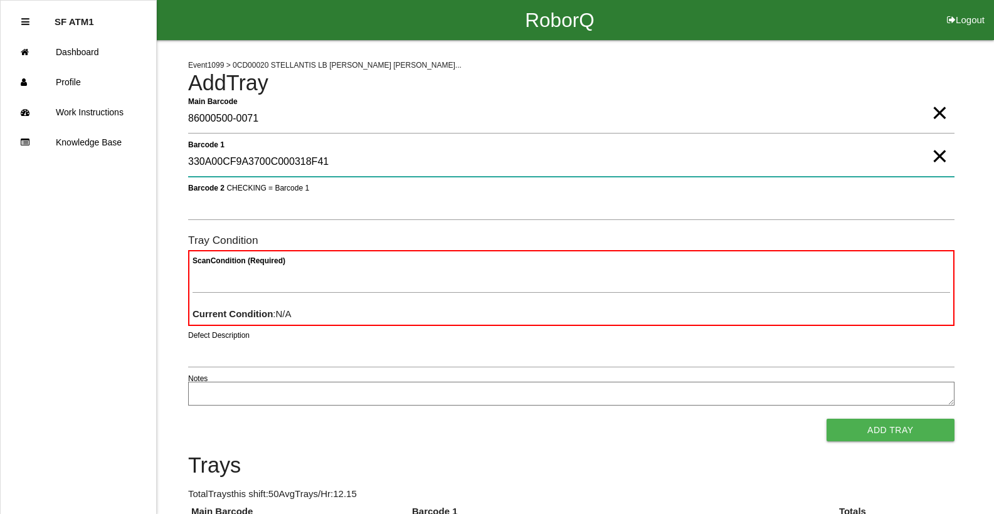
type 1 "330A00CF9A3700C000318F41"
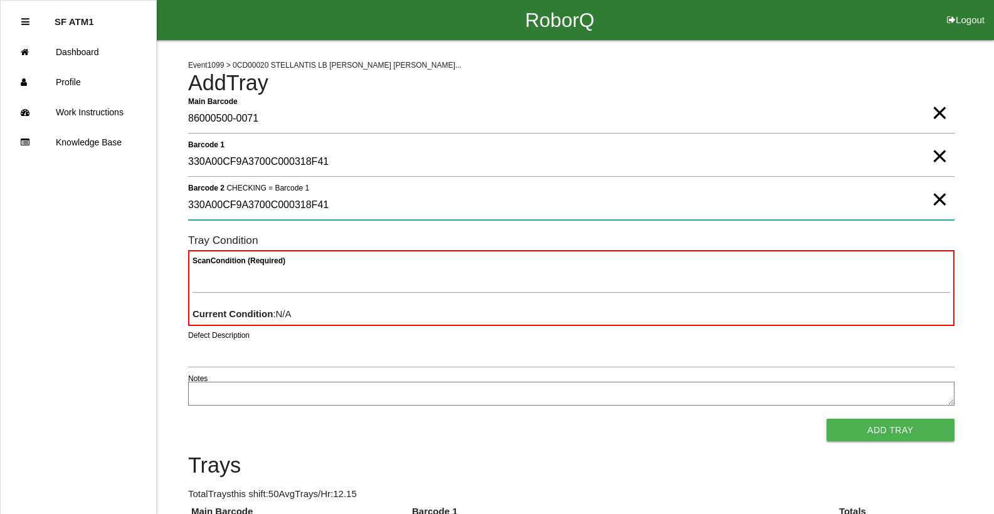
type 2 "330A00CF9A3700C000318F41"
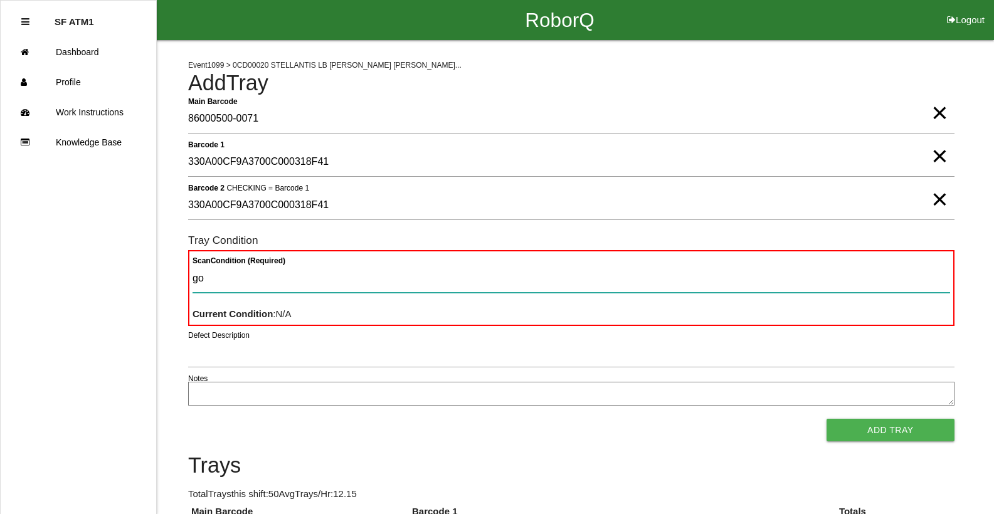
type Condition "goo"
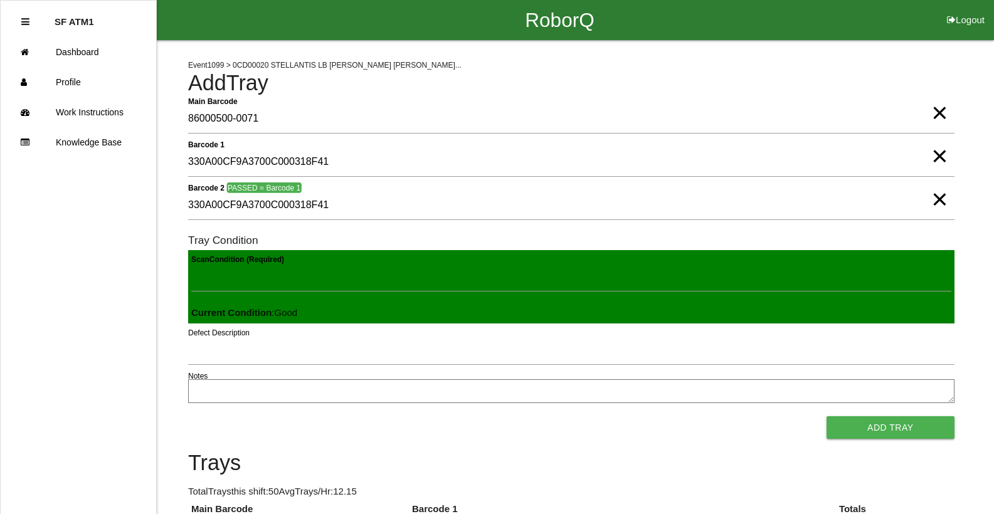
click at [826, 416] on button "Add Tray" at bounding box center [890, 427] width 128 height 23
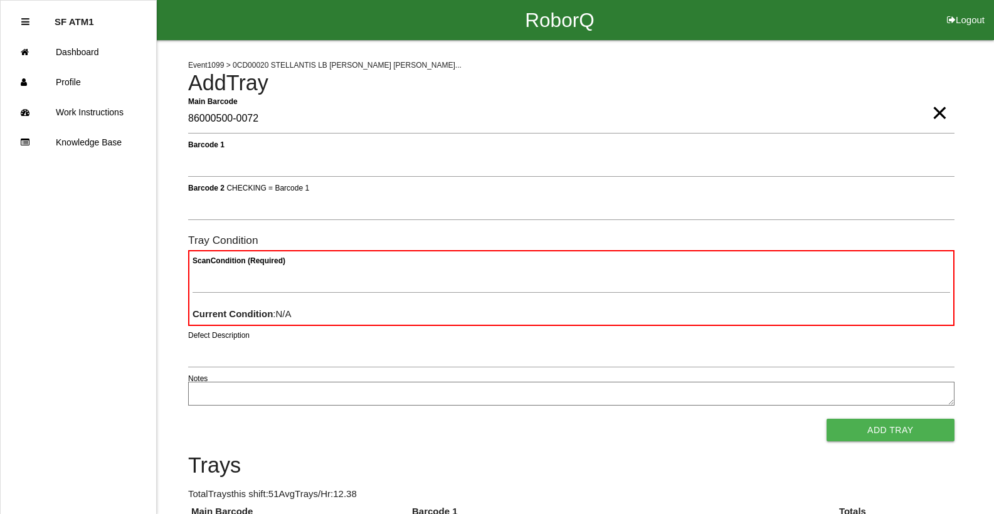
type Barcode "86000500-0072"
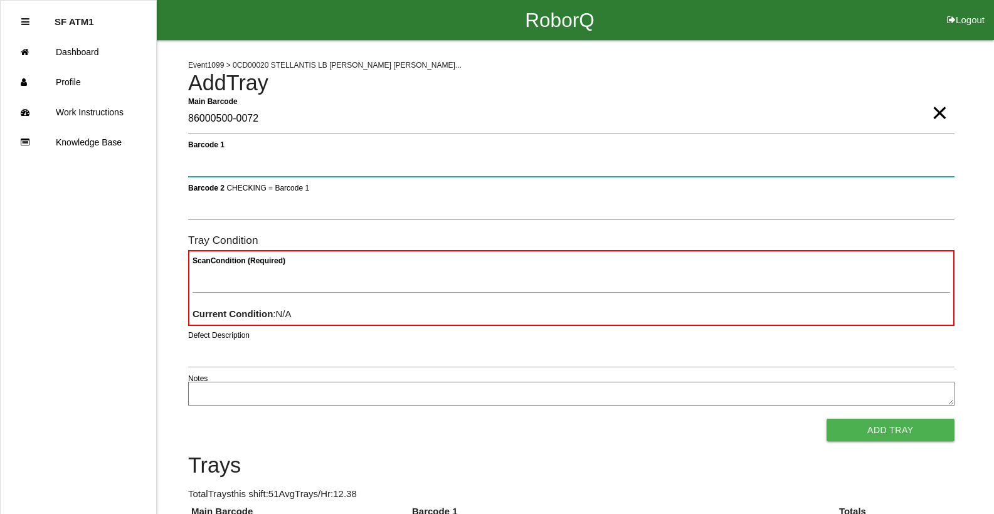
click at [826, 419] on button "Add Tray" at bounding box center [890, 430] width 128 height 23
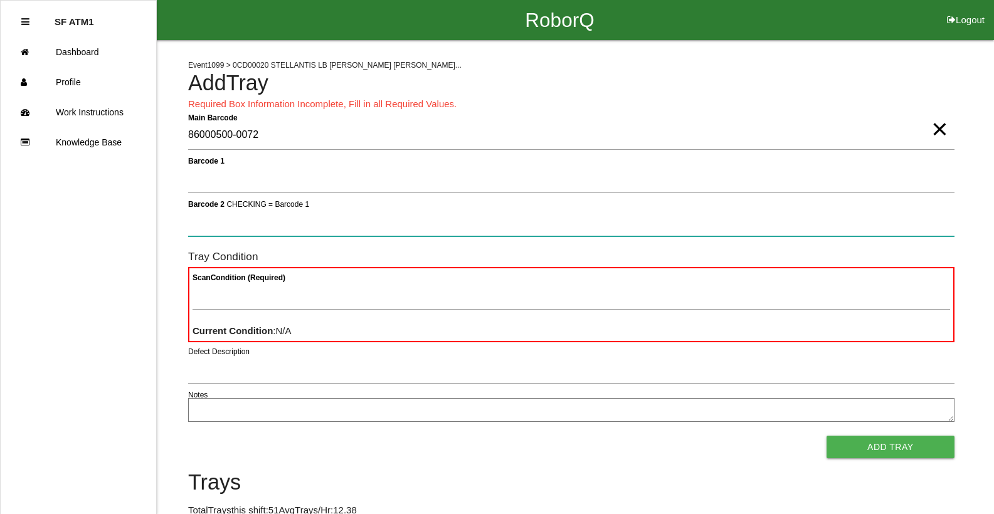
click at [826, 436] on button "Add Tray" at bounding box center [890, 447] width 128 height 23
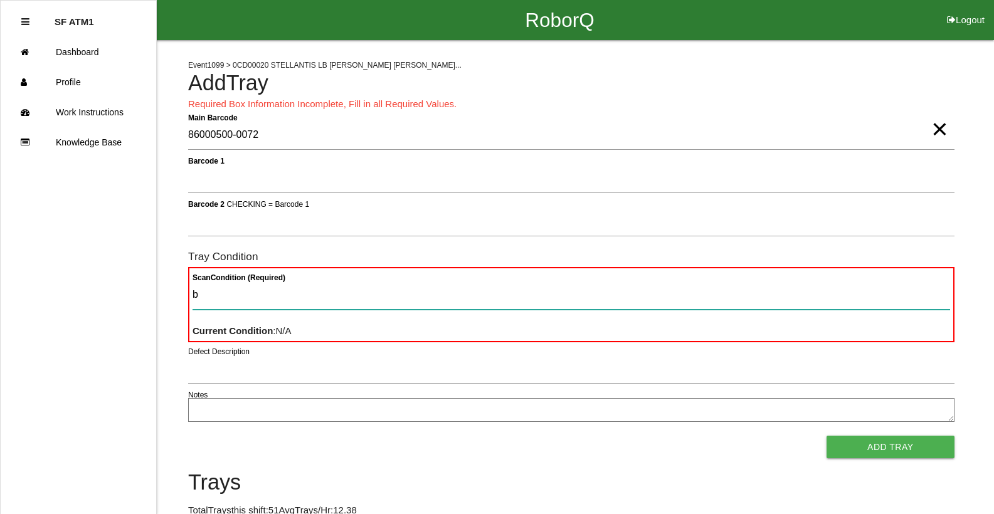
type Condition "ba"
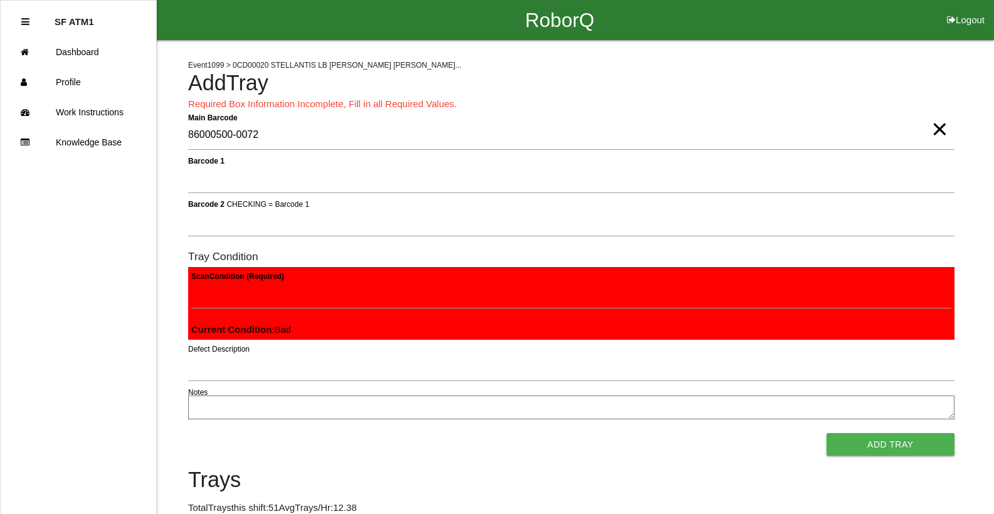
click at [826, 433] on button "Add Tray" at bounding box center [890, 444] width 128 height 23
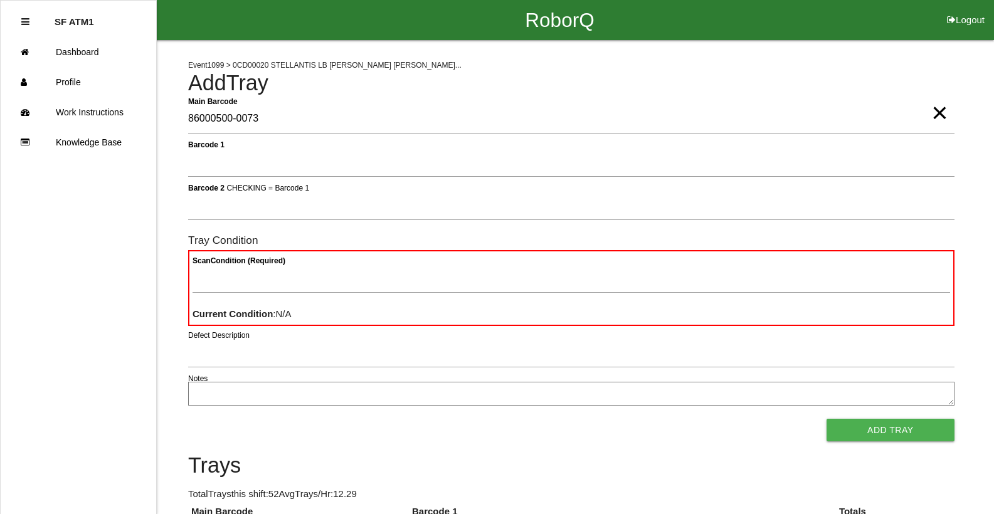
type Barcode "86000500-0073"
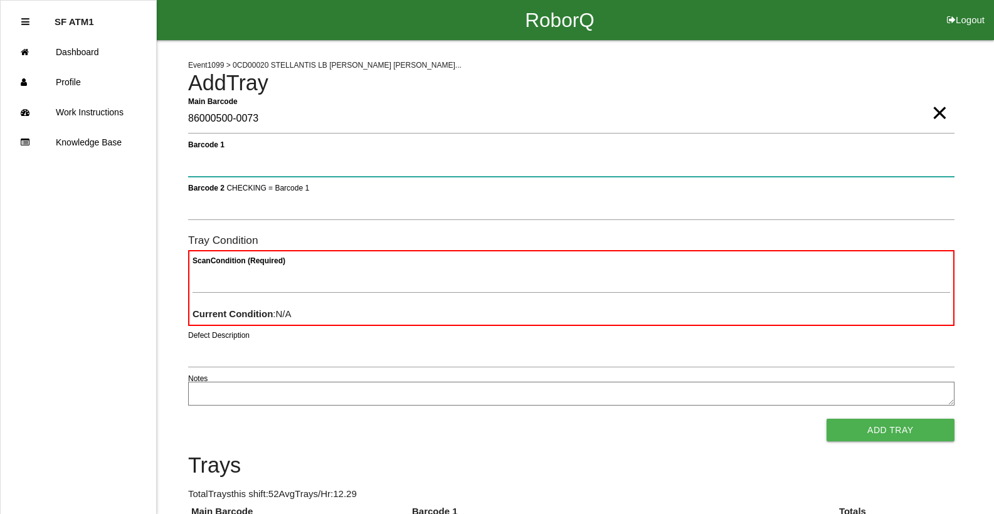
click at [826, 419] on button "Add Tray" at bounding box center [890, 430] width 128 height 23
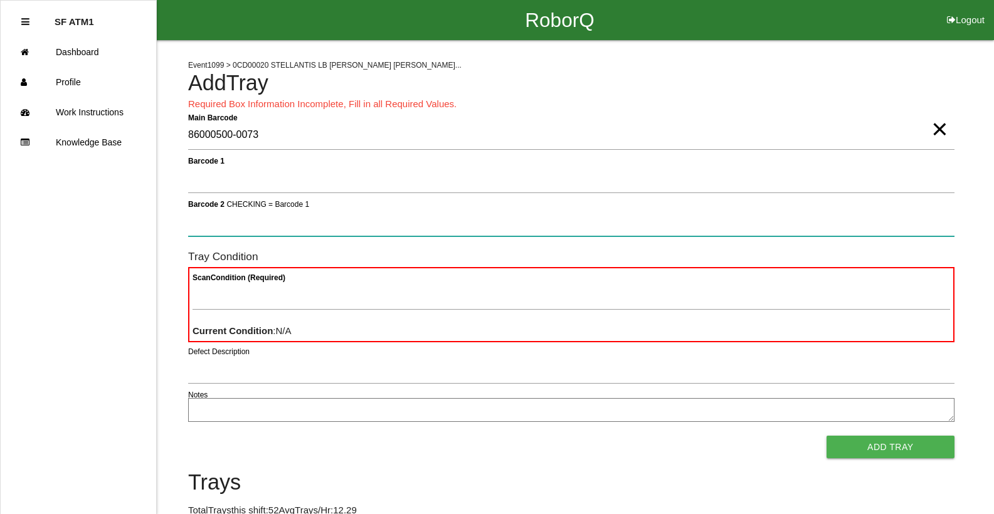
click at [826, 436] on button "Add Tray" at bounding box center [890, 447] width 128 height 23
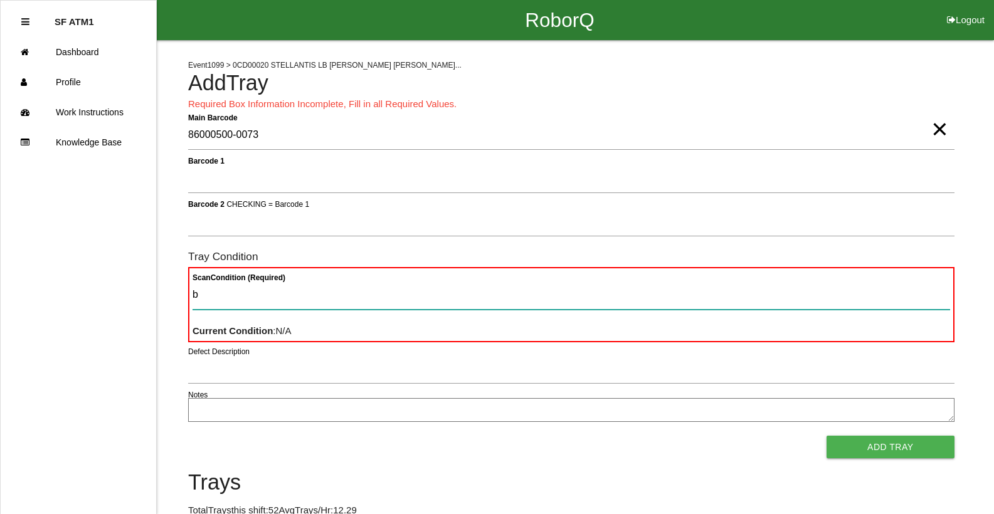
type Condition "ba"
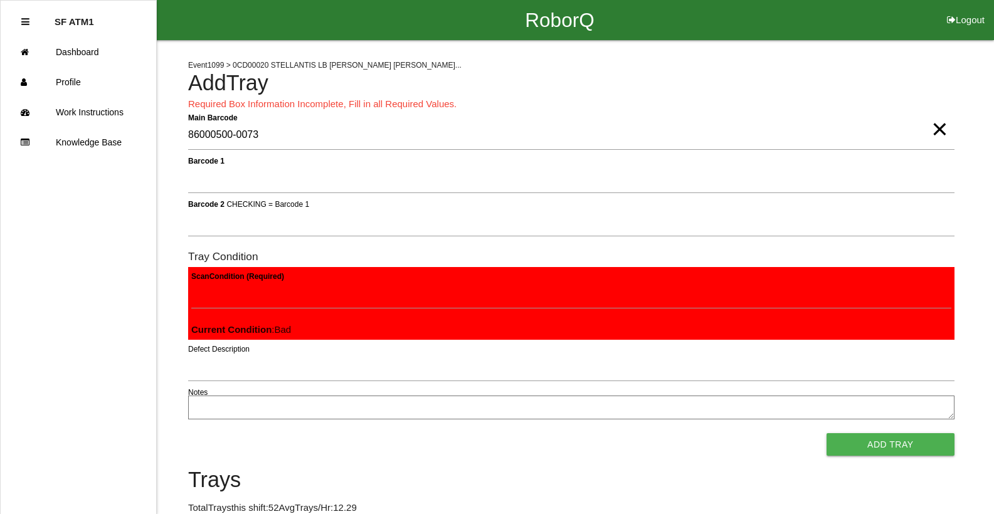
click at [826, 433] on button "Add Tray" at bounding box center [890, 444] width 128 height 23
